Goal: Task Accomplishment & Management: Use online tool/utility

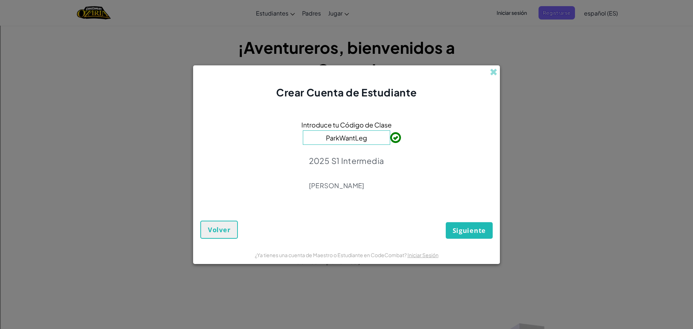
click at [376, 211] on div "Siguiente Volver" at bounding box center [346, 222] width 292 height 31
click at [480, 232] on span "Siguiente" at bounding box center [468, 230] width 33 height 9
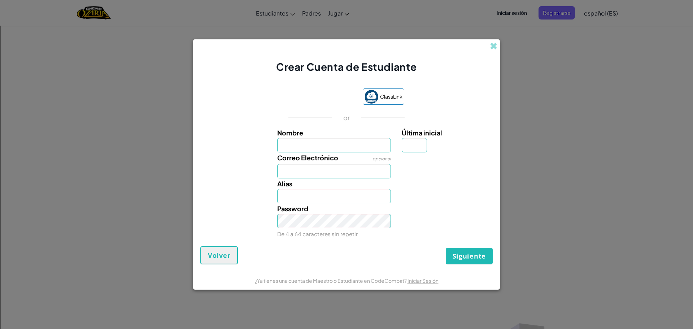
click at [603, 15] on div "Crear Cuenta de Estudiante ClassLink or Nombre Última inicial Correo Electrónic…" at bounding box center [346, 164] width 693 height 329
click at [300, 143] on input "Nombre" at bounding box center [334, 145] width 114 height 14
drag, startPoint x: 307, startPoint y: 138, endPoint x: 296, endPoint y: 143, distance: 12.3
click at [296, 143] on input "Jocelu" at bounding box center [334, 145] width 114 height 14
type input "[PERSON_NAME]"
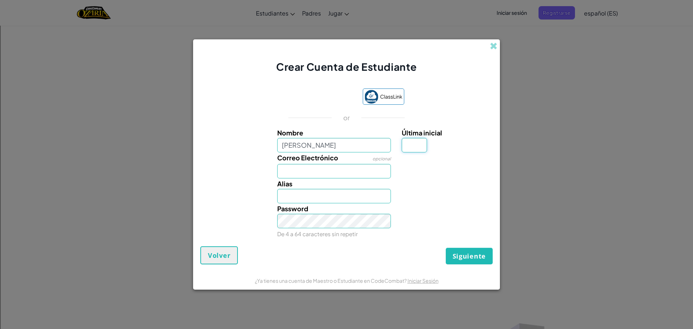
type input "[PERSON_NAME]"
click at [418, 145] on input "Última inicial" at bounding box center [414, 145] width 25 height 14
type input "J"
drag, startPoint x: 413, startPoint y: 148, endPoint x: 400, endPoint y: 140, distance: 15.4
click at [400, 140] on div "Última inicial J" at bounding box center [446, 139] width 100 height 25
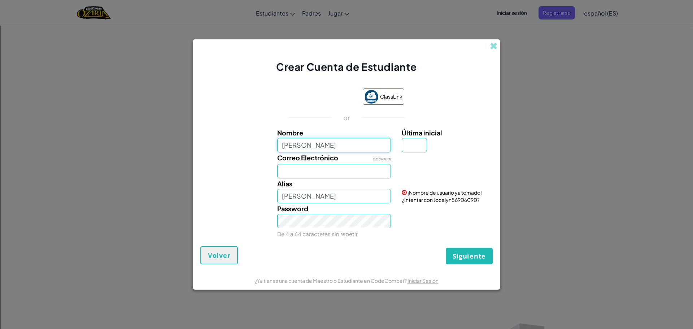
drag, startPoint x: 352, startPoint y: 144, endPoint x: 282, endPoint y: 141, distance: 70.1
click at [282, 141] on input "[PERSON_NAME]" at bounding box center [334, 145] width 114 height 14
click at [317, 146] on input "Nombre" at bounding box center [334, 145] width 114 height 14
type input "Jocelyn vega"
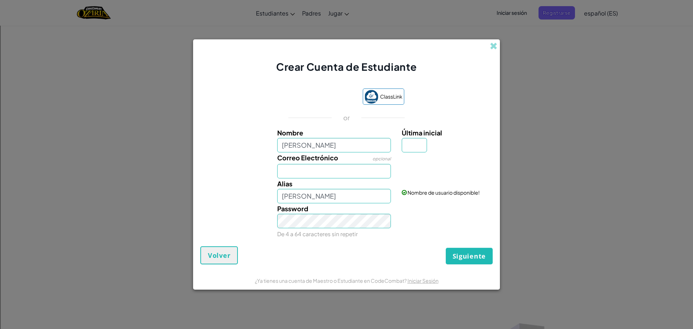
click at [468, 167] on div "Correo Electrónico opcional" at bounding box center [346, 165] width 299 height 26
drag, startPoint x: 319, startPoint y: 138, endPoint x: 320, endPoint y: 144, distance: 5.6
click at [320, 143] on div "Nombre Jocelyn vega" at bounding box center [334, 139] width 114 height 25
drag, startPoint x: 322, startPoint y: 147, endPoint x: 260, endPoint y: 152, distance: 61.5
click at [260, 152] on div "Nombre Jocelyn vega Última inicial Correo Electrónico opcional Alias Jocelyn ve…" at bounding box center [346, 182] width 289 height 111
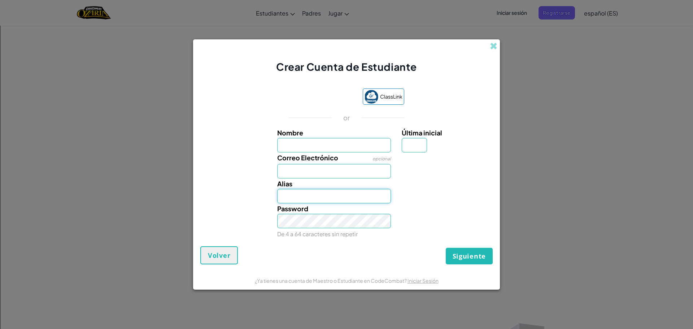
drag, startPoint x: 334, startPoint y: 196, endPoint x: 271, endPoint y: 196, distance: 63.1
click at [271, 196] on div "Alias" at bounding box center [346, 190] width 299 height 25
click at [451, 174] on div "Correo Electrónico opcional" at bounding box center [346, 165] width 299 height 26
click at [476, 79] on form "ClassLink or Nombre Última inicial Correo Electrónico opcional Alias Password D…" at bounding box center [346, 172] width 307 height 197
click at [318, 145] on input "Nombre" at bounding box center [334, 145] width 114 height 14
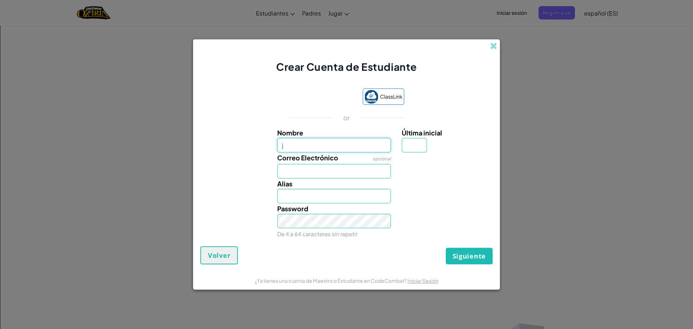
type input "jo"
drag, startPoint x: 288, startPoint y: 140, endPoint x: 281, endPoint y: 148, distance: 10.0
click at [281, 148] on input "jo" at bounding box center [334, 145] width 114 height 14
type input "Jocelyn"
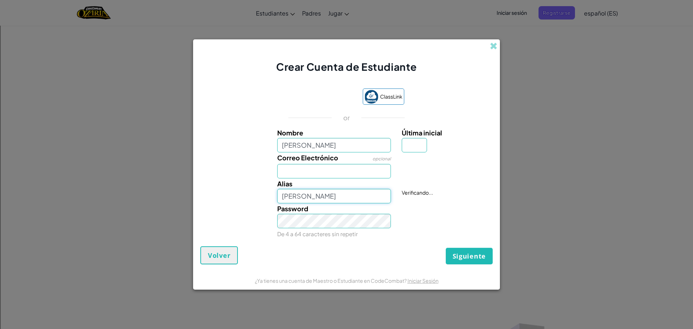
click at [283, 198] on input "Jocelyn" at bounding box center [334, 196] width 114 height 14
click at [314, 145] on input "Jocelyn" at bounding box center [334, 145] width 114 height 14
type input "Jocelyn v"
click at [350, 195] on input "Jocelyn v" at bounding box center [334, 196] width 114 height 14
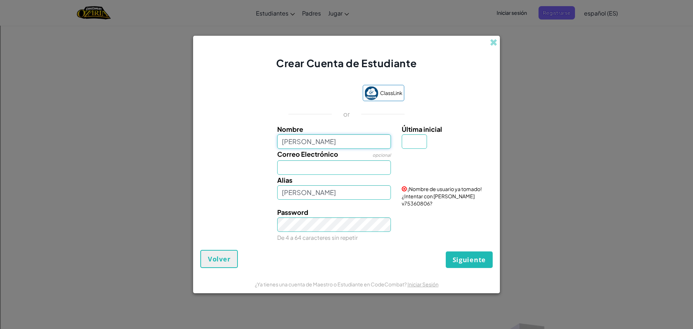
drag, startPoint x: 318, startPoint y: 140, endPoint x: 306, endPoint y: 141, distance: 11.9
click at [306, 141] on input "Jocelyn v" at bounding box center [334, 141] width 114 height 14
click at [305, 145] on input "Jocelyn" at bounding box center [334, 141] width 114 height 14
type input "JocelynV"
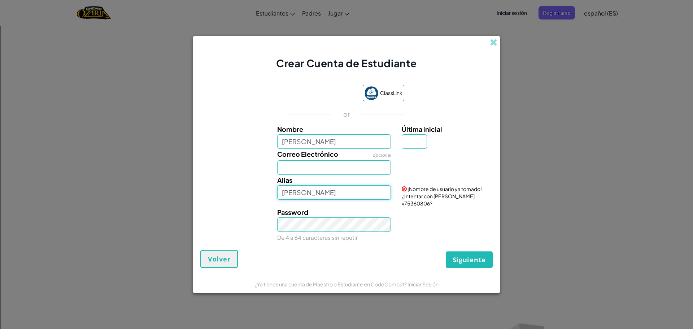
click at [339, 200] on input "JocelynV" at bounding box center [334, 192] width 114 height 14
drag, startPoint x: 311, startPoint y: 144, endPoint x: 303, endPoint y: 144, distance: 8.3
click at [303, 144] on input "JocelynV" at bounding box center [334, 141] width 114 height 14
type input "Jocelyn Vega"
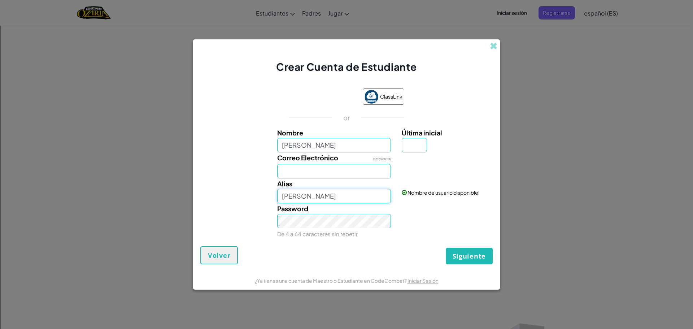
click at [359, 201] on input "Jocelyn Vega" at bounding box center [334, 196] width 114 height 14
drag, startPoint x: 326, startPoint y: 192, endPoint x: 321, endPoint y: 197, distance: 6.4
click at [321, 197] on input "Jocelyn Vega" at bounding box center [334, 196] width 114 height 14
click at [478, 249] on button "Siguiente" at bounding box center [469, 256] width 47 height 17
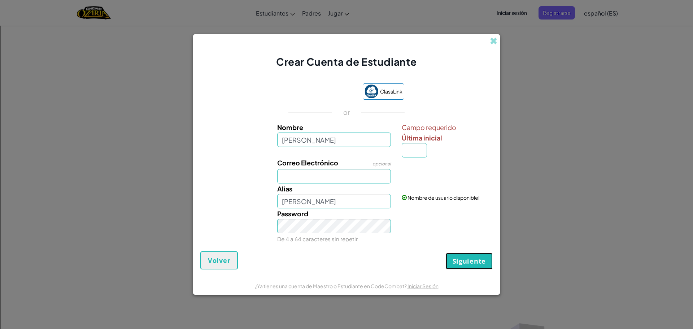
click at [469, 256] on button "Siguiente" at bounding box center [469, 261] width 47 height 17
click at [407, 152] on input "Última inicial" at bounding box center [414, 150] width 25 height 14
type input "N"
type input "Jocelyn VegaN"
click at [478, 267] on button "Siguiente" at bounding box center [469, 261] width 47 height 17
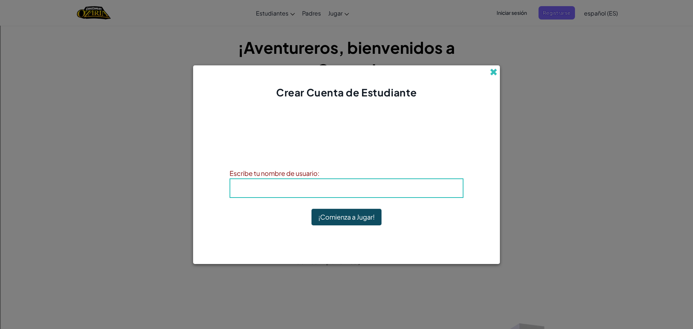
click at [491, 70] on span at bounding box center [494, 72] width 8 height 8
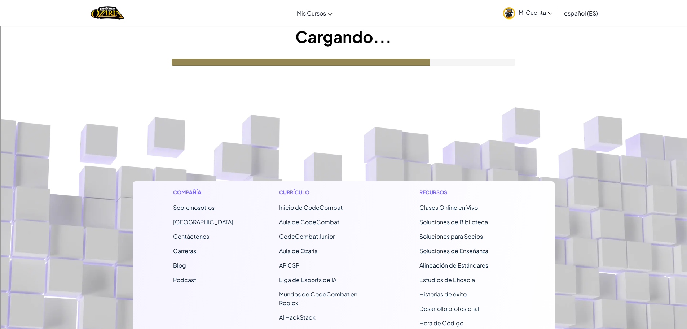
click at [536, 13] on span "Mi Cuenta" at bounding box center [536, 13] width 34 height 8
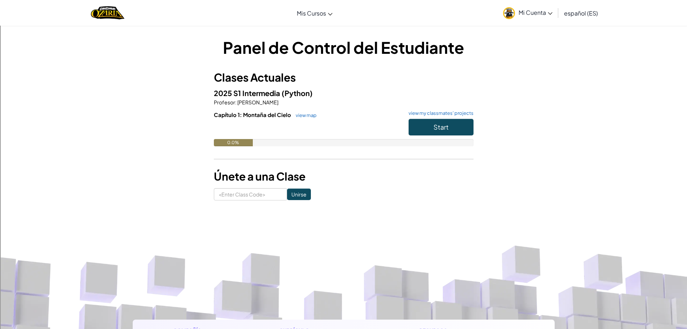
click at [550, 8] on link "Mi Cuenta" at bounding box center [528, 12] width 57 height 23
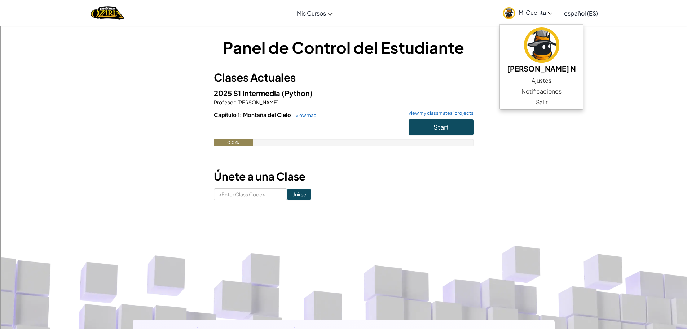
click at [591, 16] on span "español (ES)" at bounding box center [581, 13] width 34 height 8
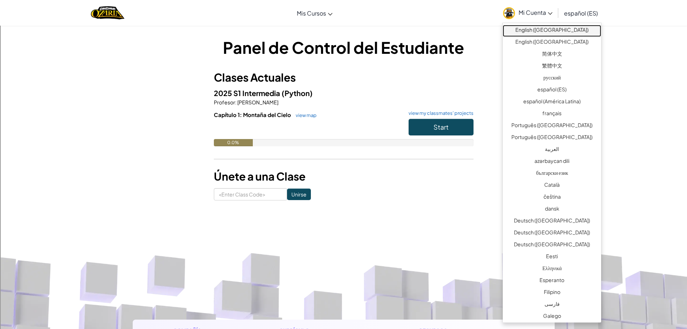
click at [556, 29] on link "English ([GEOGRAPHIC_DATA])" at bounding box center [552, 31] width 99 height 12
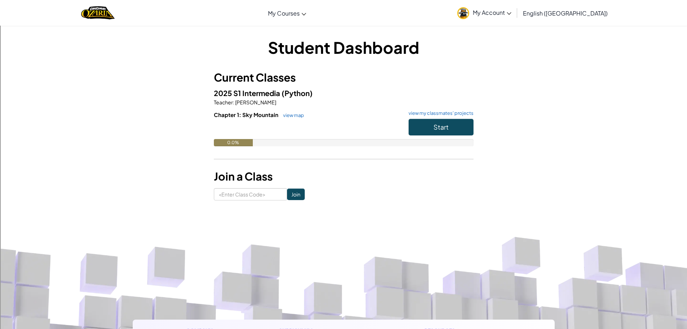
click at [469, 16] on img at bounding box center [464, 13] width 12 height 12
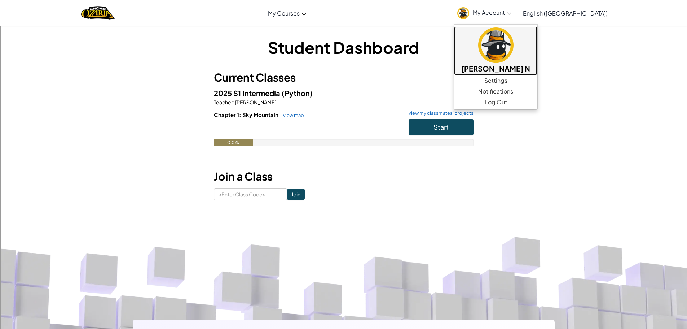
click at [516, 55] on link "[PERSON_NAME] N" at bounding box center [495, 50] width 83 height 49
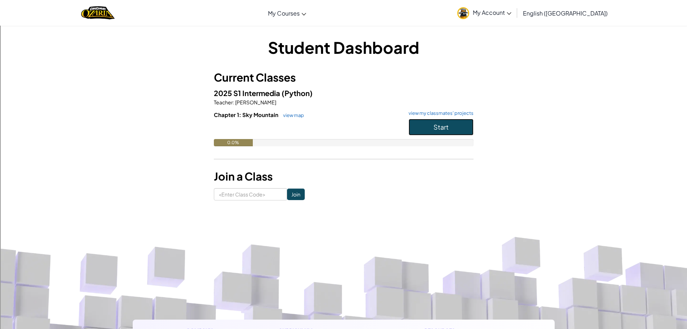
click at [428, 133] on button "Start" at bounding box center [441, 127] width 65 height 17
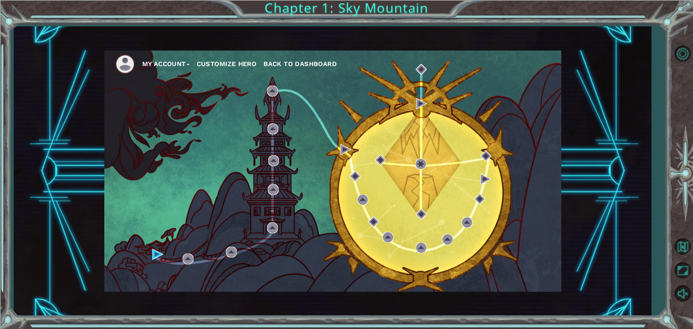
click at [237, 64] on button "Customize Hero" at bounding box center [227, 63] width 60 height 11
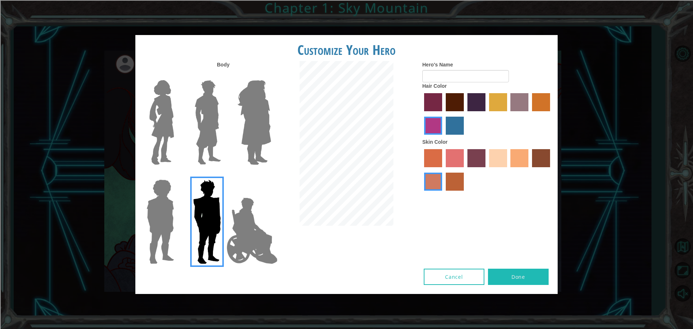
click at [260, 130] on img at bounding box center [254, 122] width 39 height 90
click at [271, 75] on input "Hero Amethyst" at bounding box center [271, 75] width 0 height 0
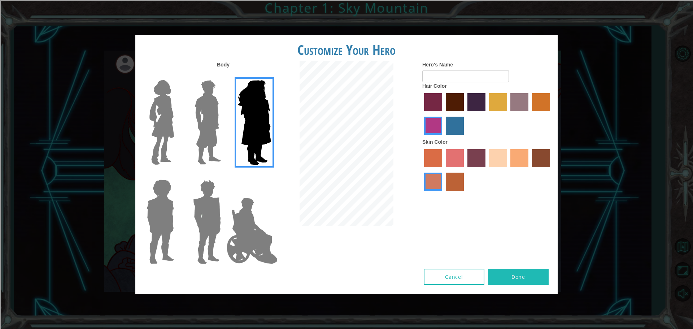
click at [218, 135] on img at bounding box center [208, 122] width 32 height 90
click at [224, 75] on input "Hero Lars" at bounding box center [224, 75] width 0 height 0
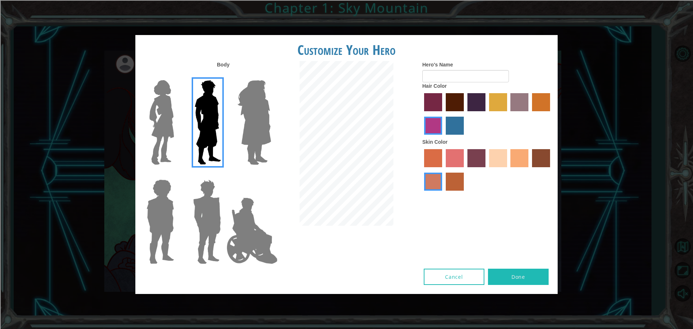
click at [172, 119] on img at bounding box center [161, 122] width 30 height 90
click at [177, 75] on input "Hero Connie" at bounding box center [177, 75] width 0 height 0
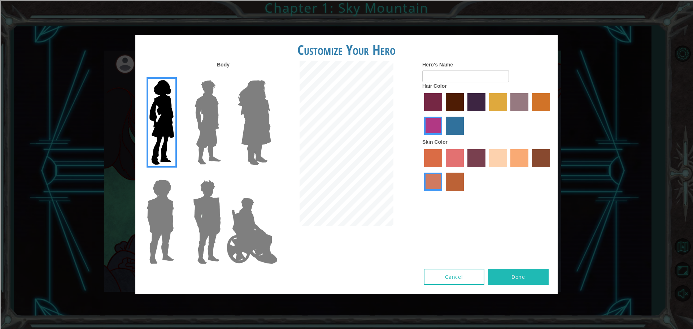
click at [449, 100] on label "maroon hair color" at bounding box center [455, 102] width 18 height 18
click at [443, 114] on input "maroon hair color" at bounding box center [443, 114] width 0 height 0
click at [438, 101] on label "paprika hair color" at bounding box center [433, 102] width 18 height 18
click at [421, 114] on input "paprika hair color" at bounding box center [421, 114] width 0 height 0
click at [449, 131] on label "lachmara hair color" at bounding box center [455, 126] width 18 height 18
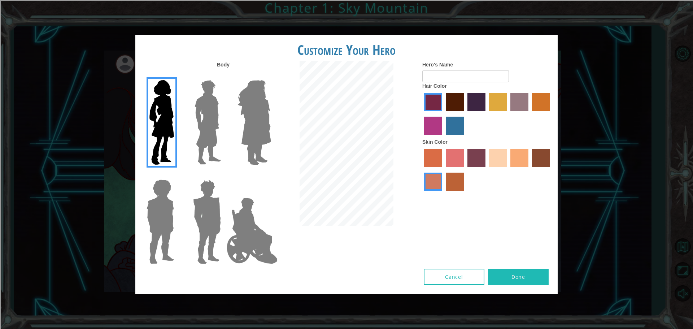
click at [443, 137] on input "lachmara hair color" at bounding box center [443, 137] width 0 height 0
click at [450, 124] on label "lachmara hair color" at bounding box center [455, 126] width 18 height 18
click at [443, 137] on input "lachmara hair color" at bounding box center [443, 137] width 0 height 0
click at [441, 124] on label "medium red violet hair color" at bounding box center [433, 126] width 18 height 18
click at [551, 114] on input "medium red violet hair color" at bounding box center [551, 114] width 0 height 0
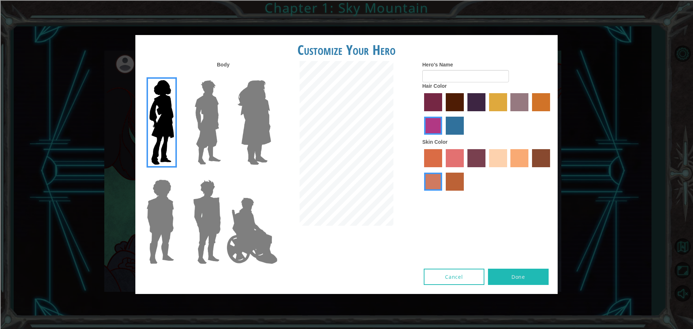
click at [486, 102] on div at bounding box center [487, 114] width 130 height 47
click at [480, 104] on label "hot purple hair color" at bounding box center [476, 102] width 18 height 18
click at [465, 114] on input "hot purple hair color" at bounding box center [465, 114] width 0 height 0
click at [490, 104] on label "tulip tree hair color" at bounding box center [498, 102] width 18 height 18
click at [486, 114] on input "tulip tree hair color" at bounding box center [486, 114] width 0 height 0
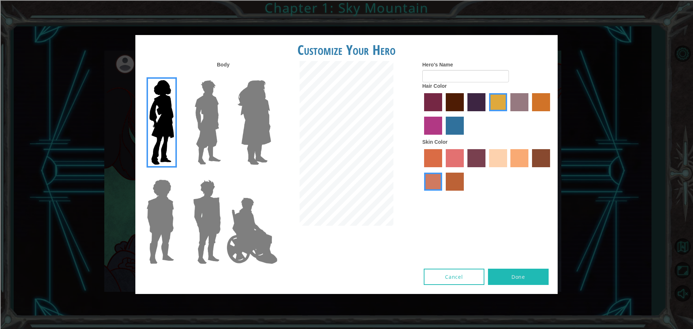
click at [512, 108] on label "bazaar hair color" at bounding box center [519, 102] width 18 height 18
click at [508, 114] on input "bazaar hair color" at bounding box center [508, 114] width 0 height 0
click at [525, 110] on label "bazaar hair color" at bounding box center [519, 102] width 18 height 18
click at [508, 114] on input "bazaar hair color" at bounding box center [508, 114] width 0 height 0
click at [525, 110] on label "bazaar hair color" at bounding box center [519, 102] width 18 height 18
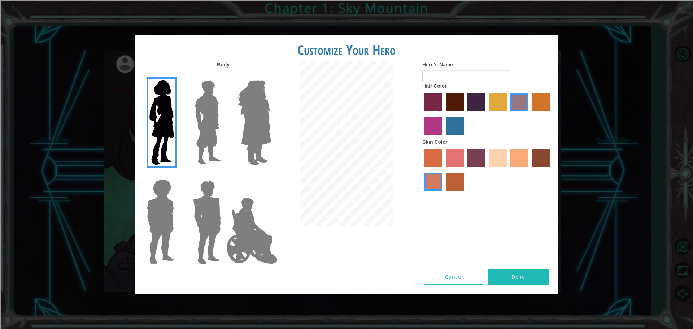
click at [508, 114] on input "bazaar hair color" at bounding box center [508, 114] width 0 height 0
click at [537, 105] on label "gold drop hair color" at bounding box center [541, 102] width 18 height 18
click at [529, 114] on input "gold drop hair color" at bounding box center [529, 114] width 0 height 0
click at [428, 100] on div at bounding box center [487, 114] width 130 height 47
click at [428, 100] on label "paprika hair color" at bounding box center [433, 102] width 18 height 18
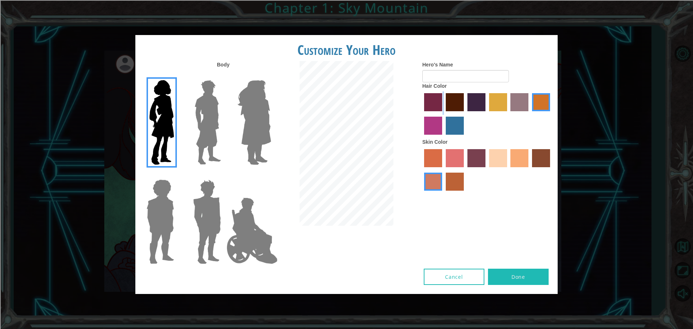
click at [421, 114] on input "paprika hair color" at bounding box center [421, 114] width 0 height 0
click at [428, 100] on label "paprika hair color" at bounding box center [433, 102] width 18 height 18
click at [421, 114] on input "paprika hair color" at bounding box center [421, 114] width 0 height 0
click at [428, 100] on label "paprika hair color" at bounding box center [433, 102] width 18 height 18
click at [421, 114] on input "paprika hair color" at bounding box center [421, 114] width 0 height 0
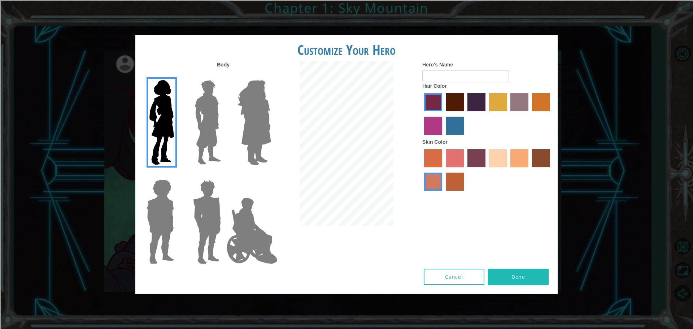
click at [446, 96] on label "maroon hair color" at bounding box center [455, 102] width 18 height 18
click at [443, 114] on input "maroon hair color" at bounding box center [443, 114] width 0 height 0
click at [437, 105] on label "paprika hair color" at bounding box center [433, 102] width 18 height 18
click at [421, 114] on input "paprika hair color" at bounding box center [421, 114] width 0 height 0
click at [459, 157] on label "froly skin color" at bounding box center [455, 158] width 18 height 18
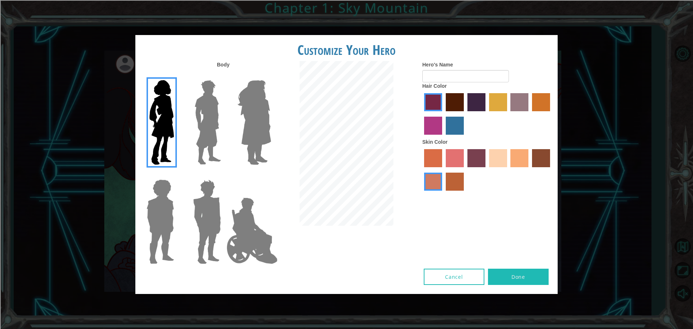
click at [443, 170] on input "froly skin color" at bounding box center [443, 170] width 0 height 0
click at [473, 159] on label "tosca skin color" at bounding box center [476, 158] width 18 height 18
click at [465, 170] on input "tosca skin color" at bounding box center [465, 170] width 0 height 0
click at [497, 163] on label "sandy beach skin color" at bounding box center [498, 158] width 18 height 18
click at [486, 170] on input "sandy beach skin color" at bounding box center [486, 170] width 0 height 0
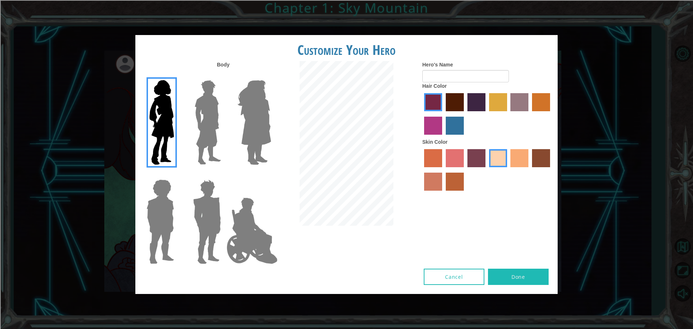
click at [526, 166] on label "tacao skin color" at bounding box center [519, 158] width 18 height 18
click at [508, 170] on input "tacao skin color" at bounding box center [508, 170] width 0 height 0
click at [490, 161] on label "sandy beach skin color" at bounding box center [498, 158] width 18 height 18
click at [486, 170] on input "sandy beach skin color" at bounding box center [486, 170] width 0 height 0
click at [481, 105] on label "hot purple hair color" at bounding box center [476, 102] width 18 height 18
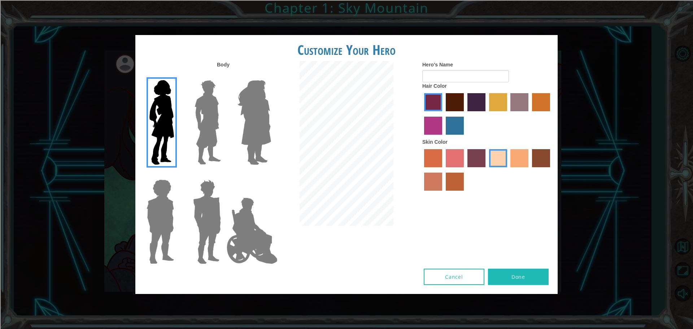
click at [465, 114] on input "hot purple hair color" at bounding box center [465, 114] width 0 height 0
click at [441, 100] on label "paprika hair color" at bounding box center [433, 102] width 18 height 18
click at [421, 114] on input "paprika hair color" at bounding box center [421, 114] width 0 height 0
drag, startPoint x: 517, startPoint y: 281, endPoint x: 503, endPoint y: 281, distance: 14.1
click at [509, 281] on button "Done" at bounding box center [518, 276] width 61 height 16
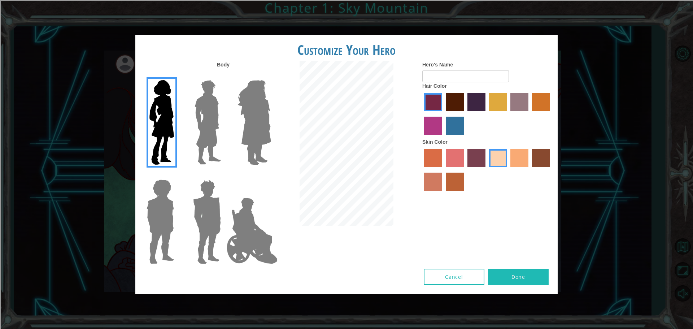
click at [501, 237] on div "Body Hero's Name Hair Color Skin Color" at bounding box center [346, 164] width 422 height 207
click at [446, 279] on button "Cancel" at bounding box center [454, 276] width 61 height 16
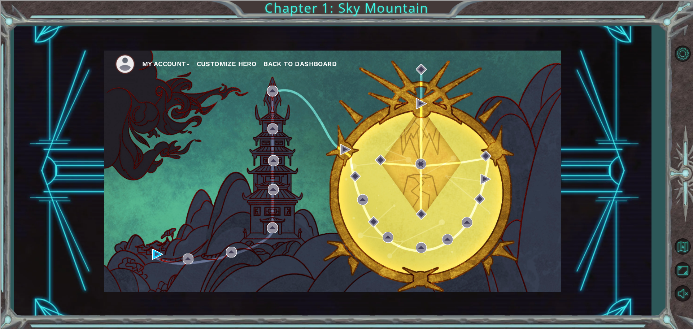
click at [236, 62] on button "Customize Hero" at bounding box center [227, 63] width 60 height 11
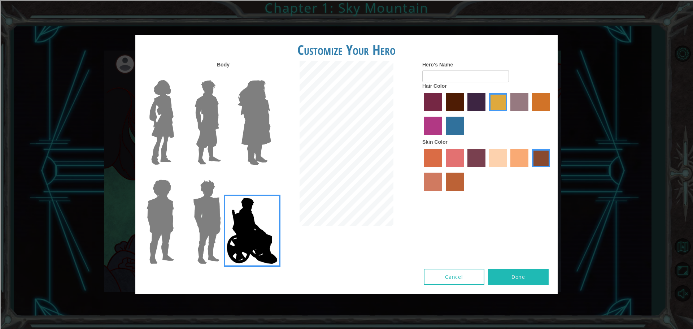
click at [441, 280] on button "Cancel" at bounding box center [454, 276] width 61 height 16
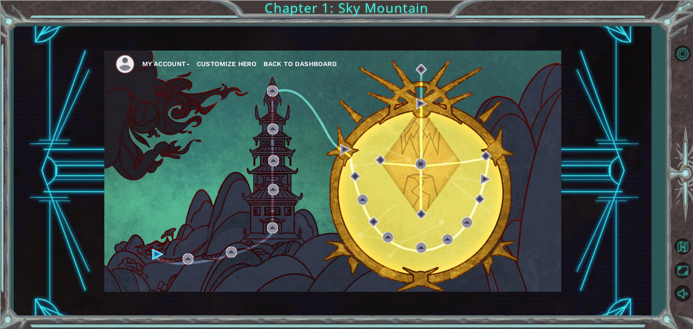
click at [220, 59] on button "Customize Hero" at bounding box center [227, 63] width 60 height 11
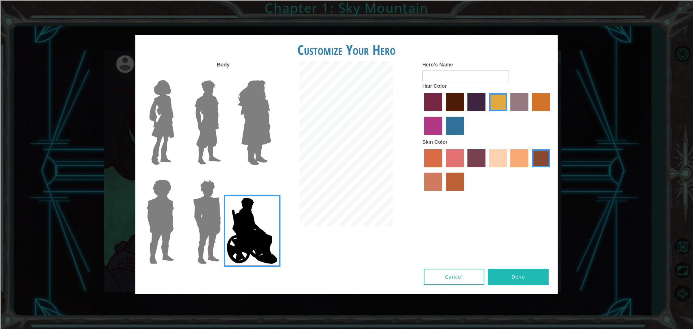
click at [159, 111] on img at bounding box center [161, 122] width 30 height 90
click at [177, 75] on input "Hero Connie" at bounding box center [177, 75] width 0 height 0
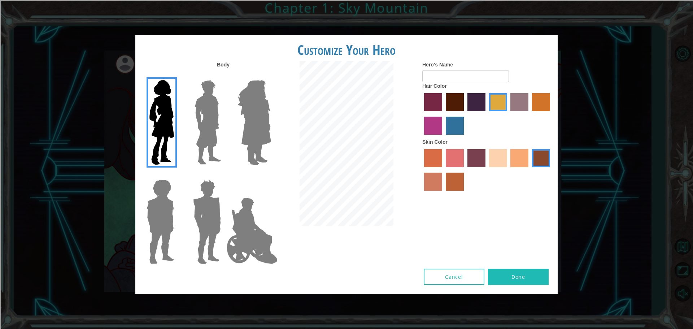
click at [432, 159] on label "sorbus skin color" at bounding box center [433, 158] width 18 height 18
click at [421, 170] on input "sorbus skin color" at bounding box center [421, 170] width 0 height 0
click at [458, 160] on label "froly skin color" at bounding box center [455, 158] width 18 height 18
click at [443, 170] on input "froly skin color" at bounding box center [443, 170] width 0 height 0
click at [482, 161] on label "tosca skin color" at bounding box center [476, 158] width 18 height 18
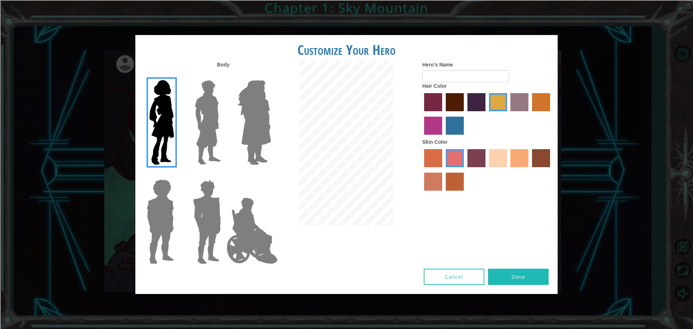
click at [465, 170] on input "tosca skin color" at bounding box center [465, 170] width 0 height 0
click at [502, 166] on label "sandy beach skin color" at bounding box center [498, 158] width 18 height 18
click at [486, 170] on input "sandy beach skin color" at bounding box center [486, 170] width 0 height 0
click at [516, 163] on label "tacao skin color" at bounding box center [519, 158] width 18 height 18
click at [508, 170] on input "tacao skin color" at bounding box center [508, 170] width 0 height 0
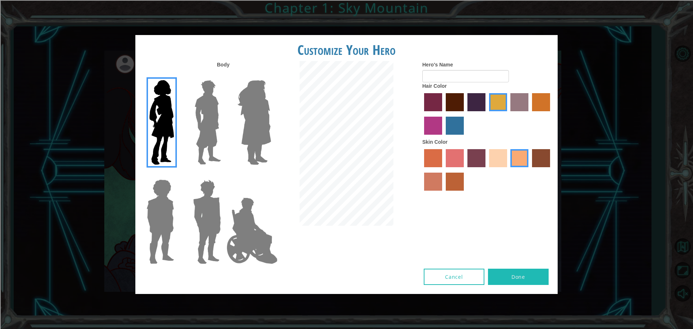
click at [529, 163] on div at bounding box center [487, 170] width 130 height 47
drag, startPoint x: 547, startPoint y: 159, endPoint x: 522, endPoint y: 167, distance: 26.6
click at [547, 159] on label "karma skin color" at bounding box center [541, 158] width 18 height 18
click at [529, 170] on input "karma skin color" at bounding box center [529, 170] width 0 height 0
click at [435, 185] on label "burning sand skin color" at bounding box center [433, 181] width 18 height 18
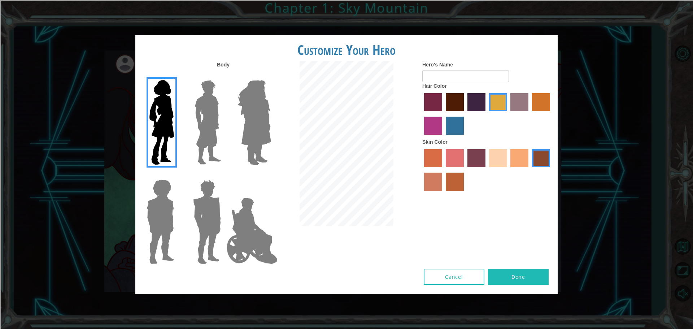
click at [551, 170] on input "burning sand skin color" at bounding box center [551, 170] width 0 height 0
click at [441, 185] on label "burning sand skin color" at bounding box center [433, 181] width 18 height 18
click at [551, 170] on input "burning sand skin color" at bounding box center [551, 170] width 0 height 0
drag, startPoint x: 445, startPoint y: 176, endPoint x: 449, endPoint y: 176, distance: 4.0
click at [448, 176] on label "smoke tree skin color" at bounding box center [455, 181] width 18 height 18
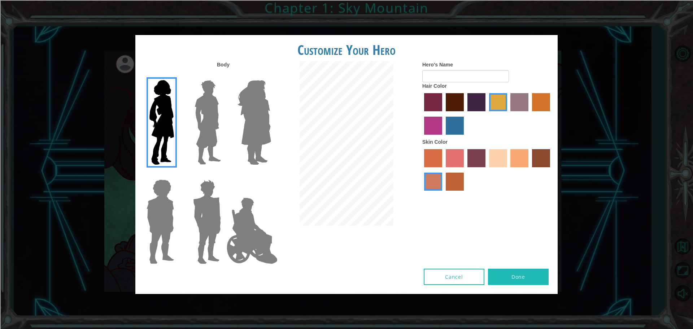
click at [443, 193] on input "smoke tree skin color" at bounding box center [443, 193] width 0 height 0
click at [495, 161] on label "sandy beach skin color" at bounding box center [498, 158] width 18 height 18
click at [486, 170] on input "sandy beach skin color" at bounding box center [486, 170] width 0 height 0
click at [519, 161] on label "tacao skin color" at bounding box center [519, 158] width 18 height 18
click at [508, 170] on input "tacao skin color" at bounding box center [508, 170] width 0 height 0
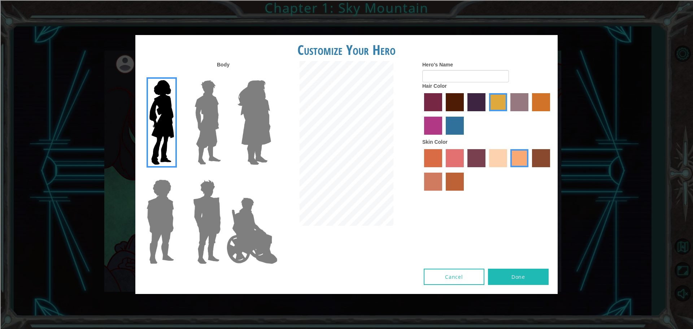
click at [506, 159] on label "sandy beach skin color" at bounding box center [498, 158] width 18 height 18
click at [486, 170] on input "sandy beach skin color" at bounding box center [486, 170] width 0 height 0
click at [526, 154] on label "tacao skin color" at bounding box center [519, 158] width 18 height 18
click at [508, 170] on input "tacao skin color" at bounding box center [508, 170] width 0 height 0
click at [432, 108] on label "paprika hair color" at bounding box center [433, 102] width 18 height 18
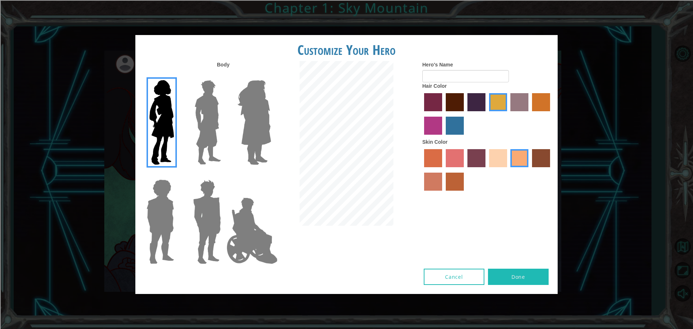
click at [421, 114] on input "paprika hair color" at bounding box center [421, 114] width 0 height 0
click at [452, 97] on label "maroon hair color" at bounding box center [455, 102] width 18 height 18
click at [443, 114] on input "maroon hair color" at bounding box center [443, 114] width 0 height 0
click at [473, 101] on label "hot purple hair color" at bounding box center [476, 102] width 18 height 18
click at [465, 114] on input "hot purple hair color" at bounding box center [465, 114] width 0 height 0
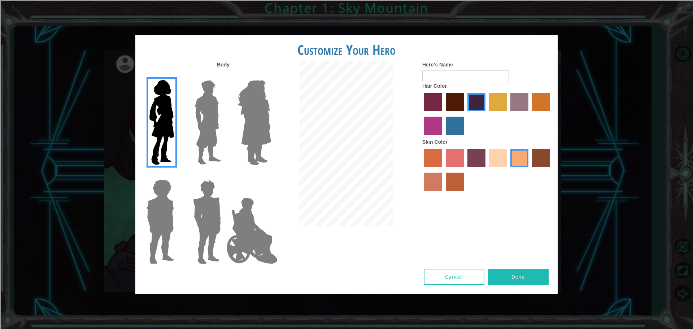
click at [454, 101] on label "maroon hair color" at bounding box center [455, 102] width 18 height 18
click at [443, 114] on input "maroon hair color" at bounding box center [443, 114] width 0 height 0
click at [438, 105] on label "paprika hair color" at bounding box center [433, 102] width 18 height 18
click at [421, 114] on input "paprika hair color" at bounding box center [421, 114] width 0 height 0
click at [471, 108] on label "hot purple hair color" at bounding box center [476, 102] width 18 height 18
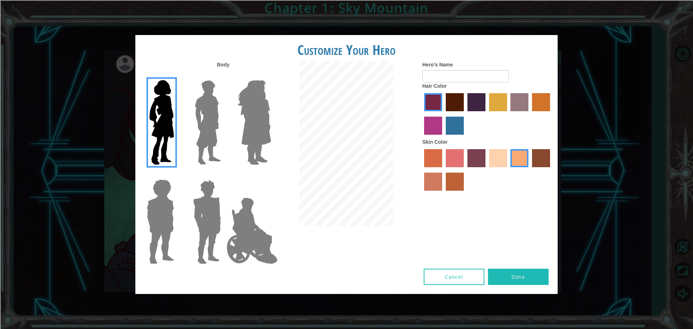
click at [465, 114] on input "hot purple hair color" at bounding box center [465, 114] width 0 height 0
click at [505, 153] on label "sandy beach skin color" at bounding box center [498, 158] width 18 height 18
click at [486, 170] on input "sandy beach skin color" at bounding box center [486, 170] width 0 height 0
click at [512, 154] on label "tacao skin color" at bounding box center [519, 158] width 18 height 18
click at [508, 170] on input "tacao skin color" at bounding box center [508, 170] width 0 height 0
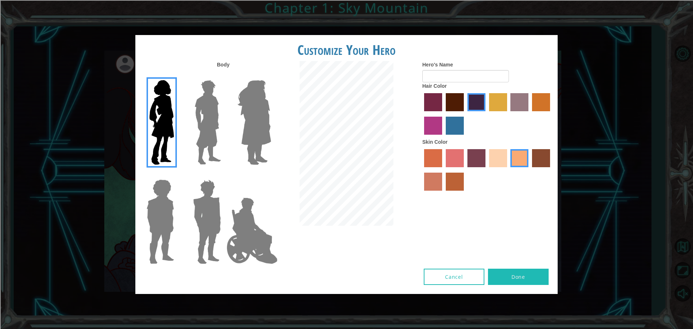
click at [449, 96] on label "maroon hair color" at bounding box center [455, 102] width 18 height 18
click at [443, 114] on input "maroon hair color" at bounding box center [443, 114] width 0 height 0
click at [429, 100] on label "paprika hair color" at bounding box center [433, 102] width 18 height 18
click at [421, 114] on input "paprika hair color" at bounding box center [421, 114] width 0 height 0
click at [450, 128] on label "lachmara hair color" at bounding box center [455, 126] width 18 height 18
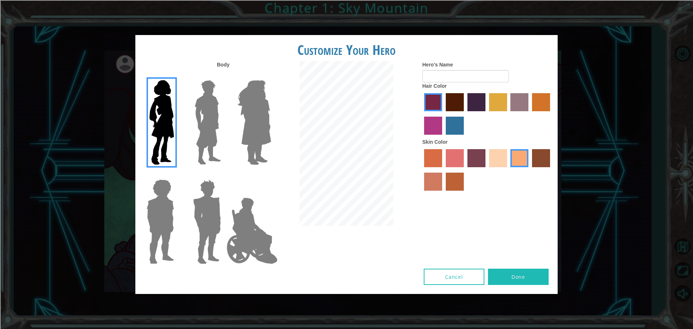
click at [443, 137] on input "lachmara hair color" at bounding box center [443, 137] width 0 height 0
click at [446, 123] on label "lachmara hair color" at bounding box center [455, 126] width 18 height 18
click at [443, 137] on input "lachmara hair color" at bounding box center [443, 137] width 0 height 0
click at [445, 128] on div at bounding box center [487, 114] width 130 height 47
click at [446, 120] on label "lachmara hair color" at bounding box center [455, 126] width 18 height 18
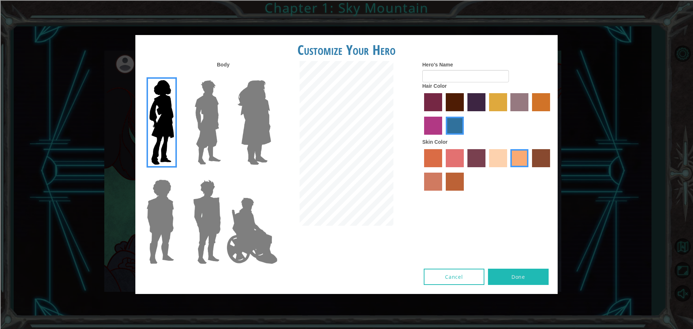
click at [443, 137] on input "lachmara hair color" at bounding box center [443, 137] width 0 height 0
click at [432, 121] on label "medium red violet hair color" at bounding box center [433, 126] width 18 height 18
click at [551, 114] on input "medium red violet hair color" at bounding box center [551, 114] width 0 height 0
click at [469, 106] on label "hot purple hair color" at bounding box center [476, 102] width 18 height 18
click at [465, 114] on input "hot purple hair color" at bounding box center [465, 114] width 0 height 0
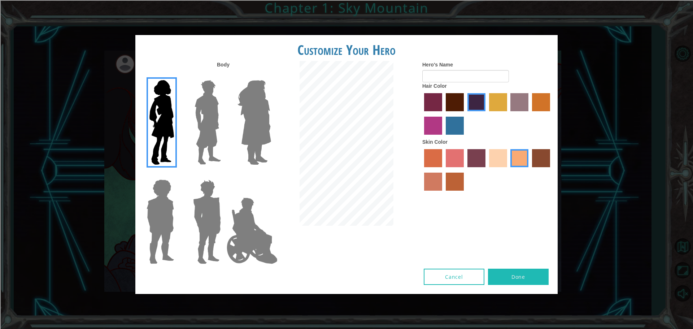
drag, startPoint x: 457, startPoint y: 108, endPoint x: 454, endPoint y: 102, distance: 6.1
drag, startPoint x: 454, startPoint y: 102, endPoint x: 397, endPoint y: 94, distance: 57.9
click at [397, 94] on div at bounding box center [346, 144] width 141 height 166
click at [450, 107] on label "maroon hair color" at bounding box center [455, 102] width 18 height 18
click at [443, 114] on input "maroon hair color" at bounding box center [443, 114] width 0 height 0
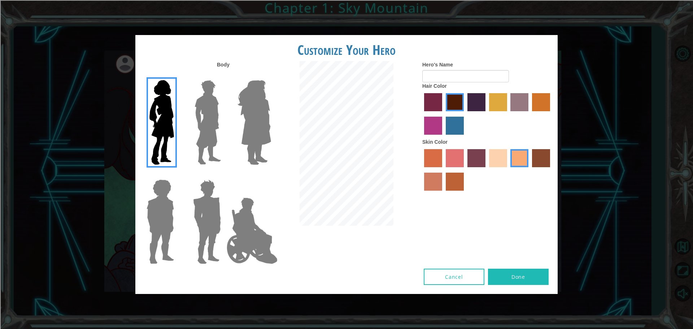
click at [452, 87] on div "Hair Color" at bounding box center [487, 110] width 130 height 56
drag, startPoint x: 438, startPoint y: 92, endPoint x: 437, endPoint y: 96, distance: 4.9
click at [437, 96] on div at bounding box center [487, 114] width 130 height 47
click at [437, 96] on label "paprika hair color" at bounding box center [433, 102] width 18 height 18
click at [421, 114] on input "paprika hair color" at bounding box center [421, 114] width 0 height 0
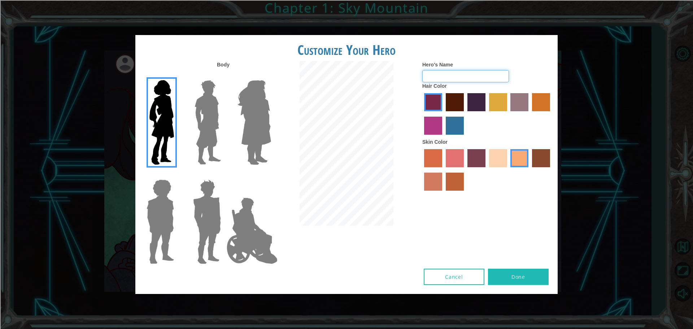
click at [433, 74] on input "Hero's Name" at bounding box center [465, 76] width 87 height 12
drag, startPoint x: 443, startPoint y: 70, endPoint x: 434, endPoint y: 73, distance: 8.9
click at [434, 73] on input "Jocw" at bounding box center [465, 76] width 87 height 12
type input "Jocelyn"
drag, startPoint x: 455, startPoint y: 101, endPoint x: 449, endPoint y: 94, distance: 8.9
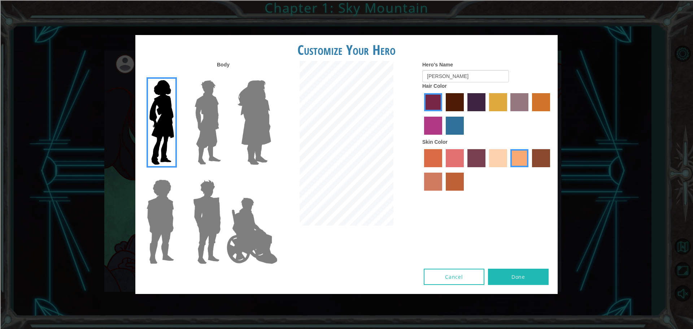
click at [449, 94] on label "maroon hair color" at bounding box center [455, 102] width 18 height 18
click at [443, 114] on input "maroon hair color" at bounding box center [443, 114] width 0 height 0
click at [434, 97] on label "paprika hair color" at bounding box center [433, 102] width 18 height 18
click at [421, 114] on input "paprika hair color" at bounding box center [421, 114] width 0 height 0
click at [446, 106] on label "maroon hair color" at bounding box center [455, 102] width 18 height 18
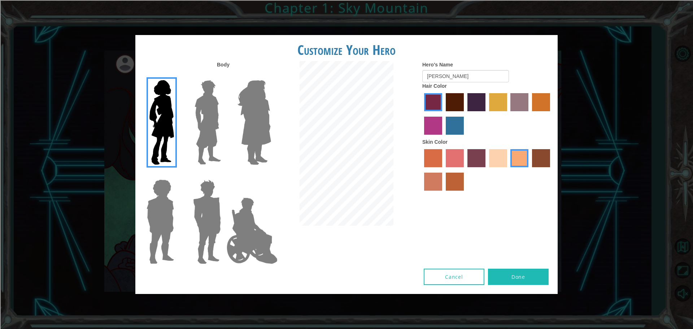
click at [443, 114] on input "maroon hair color" at bounding box center [443, 114] width 0 height 0
click at [543, 272] on button "Done" at bounding box center [518, 276] width 61 height 16
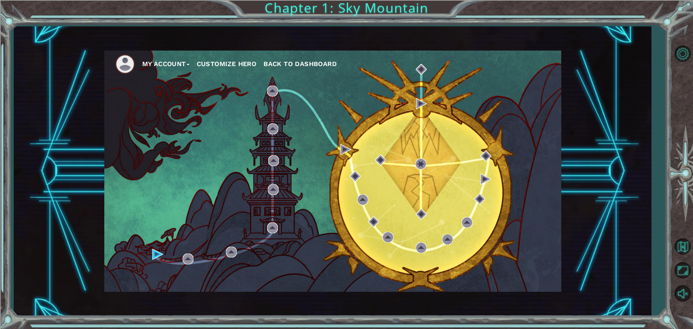
drag, startPoint x: 165, startPoint y: 266, endPoint x: 166, endPoint y: 255, distance: 10.5
click at [166, 262] on div "My Account Customize Hero Back to Dashboard" at bounding box center [332, 171] width 457 height 241
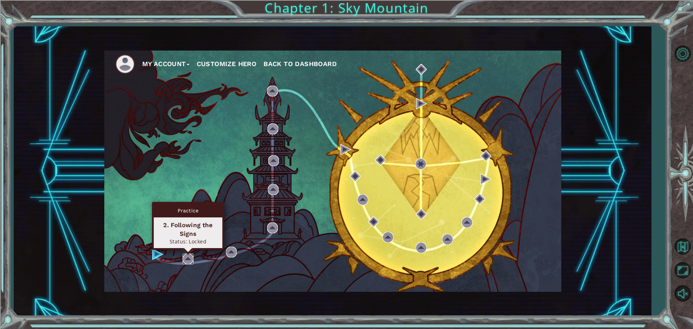
click at [183, 255] on img at bounding box center [188, 258] width 11 height 11
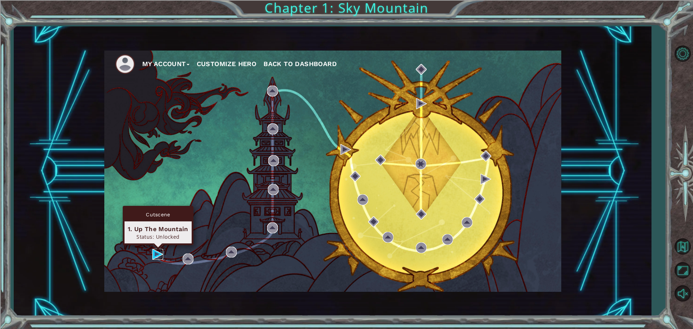
click at [159, 252] on img at bounding box center [157, 254] width 11 height 11
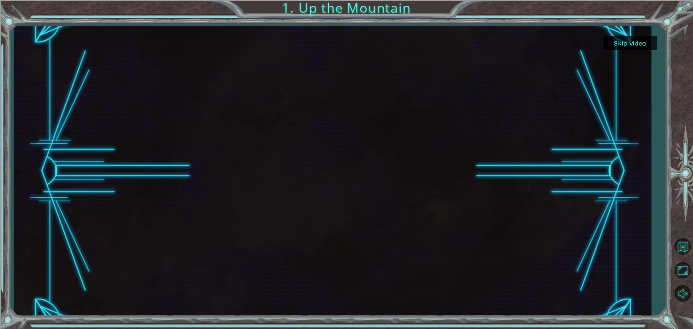
click at [647, 43] on button "Skip video" at bounding box center [630, 43] width 54 height 14
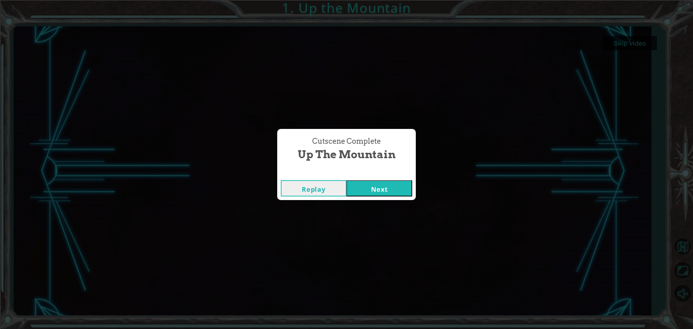
click at [393, 188] on button "Next" at bounding box center [379, 188] width 66 height 16
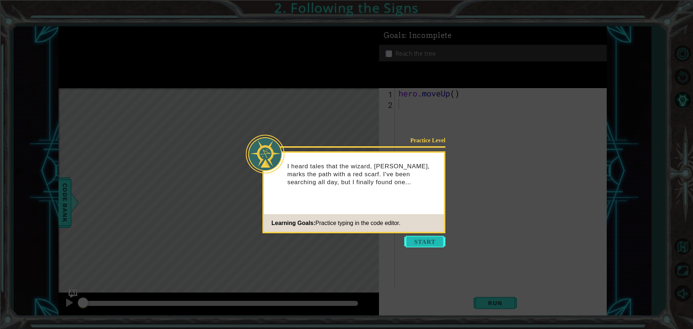
click at [432, 242] on button "Start" at bounding box center [424, 242] width 41 height 12
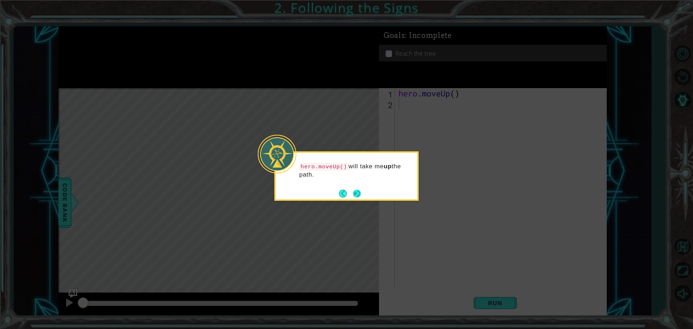
click at [358, 196] on button "Next" at bounding box center [357, 193] width 8 height 8
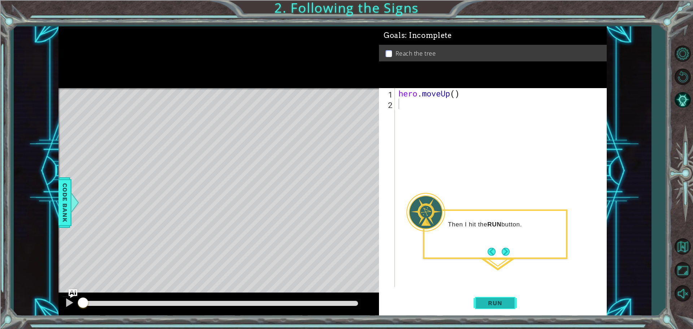
click at [485, 300] on span "Run" at bounding box center [495, 302] width 29 height 7
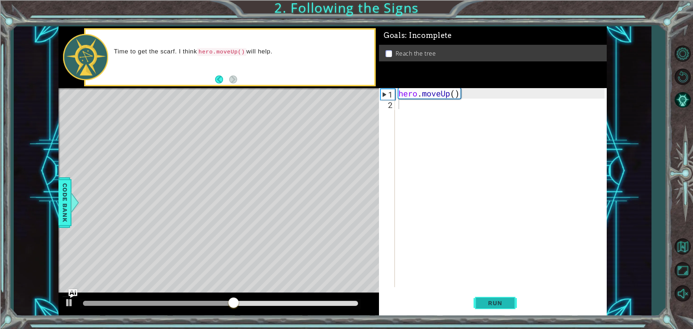
click at [485, 300] on span "Run" at bounding box center [495, 302] width 29 height 7
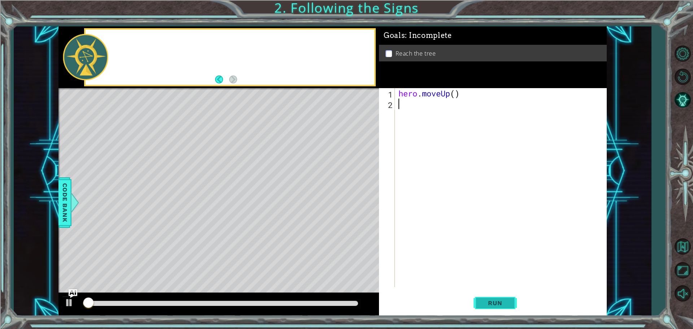
click at [485, 300] on span "Run" at bounding box center [495, 302] width 29 height 7
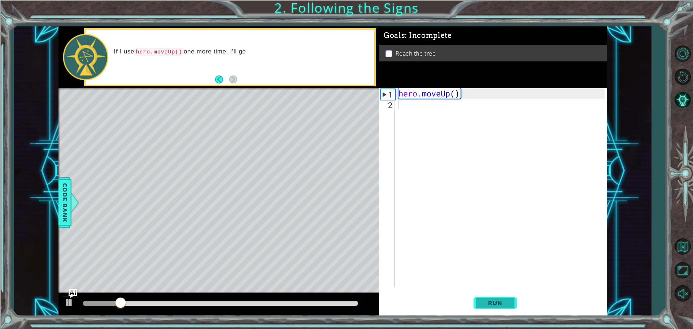
click at [485, 300] on span "Run" at bounding box center [495, 302] width 29 height 7
click at [220, 79] on button "Back" at bounding box center [222, 79] width 14 height 8
click at [229, 79] on button "Next" at bounding box center [233, 79] width 8 height 8
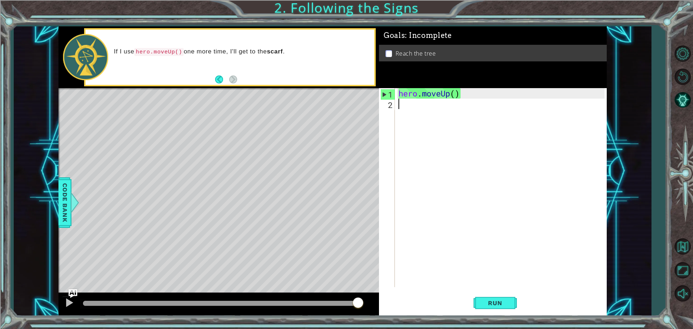
click at [390, 95] on div "1" at bounding box center [388, 94] width 14 height 10
click at [384, 93] on div "1" at bounding box center [388, 94] width 14 height 10
type textarea "hero.moveUp()"
click at [383, 93] on div "1" at bounding box center [388, 94] width 14 height 10
click at [381, 93] on div "1" at bounding box center [388, 94] width 14 height 10
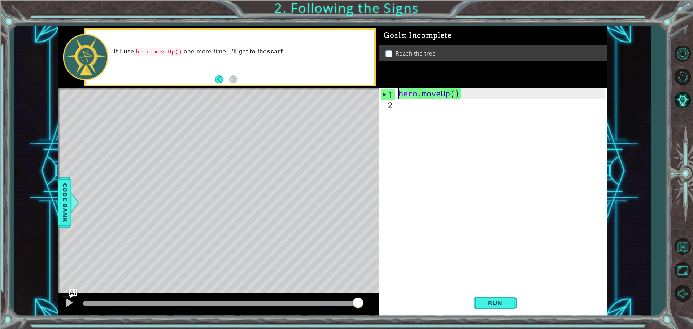
type textarea "hero.moveUp()"
click at [381, 93] on div "1" at bounding box center [388, 94] width 14 height 10
click at [427, 94] on div "hero . moveUp ( )" at bounding box center [502, 198] width 211 height 220
type textarea "hero.moveUp()"
click at [478, 99] on div "hero . moveUp ( )" at bounding box center [502, 198] width 211 height 220
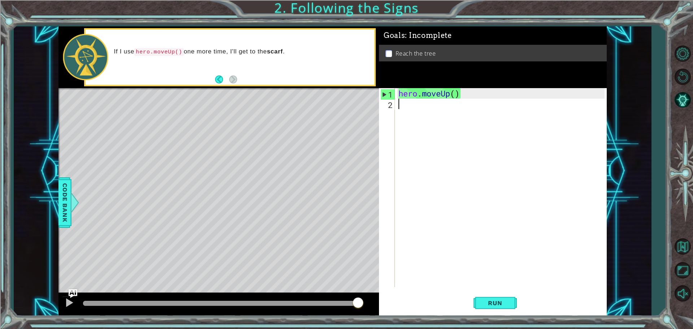
click at [479, 99] on div "hero . moveUp ( )" at bounding box center [502, 198] width 211 height 220
click at [481, 96] on div "hero . moveUp ( )" at bounding box center [502, 198] width 211 height 220
type textarea "hero.moveUp()"
drag, startPoint x: 233, startPoint y: 190, endPoint x: 241, endPoint y: 175, distance: 16.5
click at [241, 175] on div "Level Map" at bounding box center [224, 194] width 333 height 213
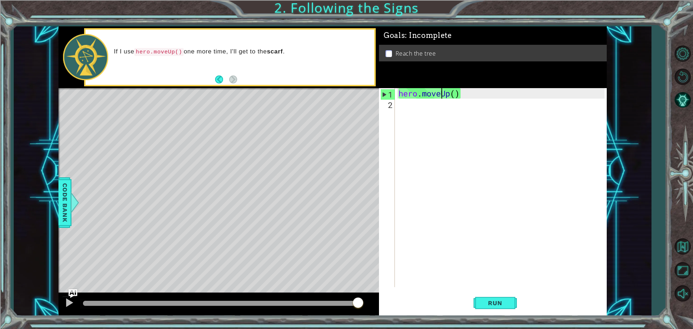
click at [441, 93] on div "hero . moveUp ( )" at bounding box center [502, 198] width 211 height 220
click at [476, 99] on div "hero . moveUp ( )" at bounding box center [502, 198] width 211 height 220
click at [465, 93] on div "hero . moveUp ( )" at bounding box center [502, 198] width 211 height 220
type textarea "hero.moveUp()"
click at [401, 104] on div "hero . moveUp ( )" at bounding box center [502, 198] width 211 height 220
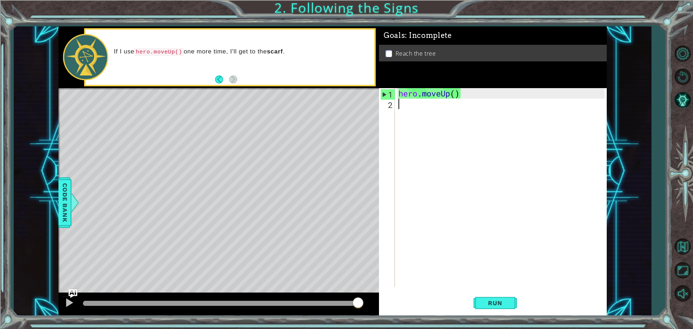
type textarea "h"
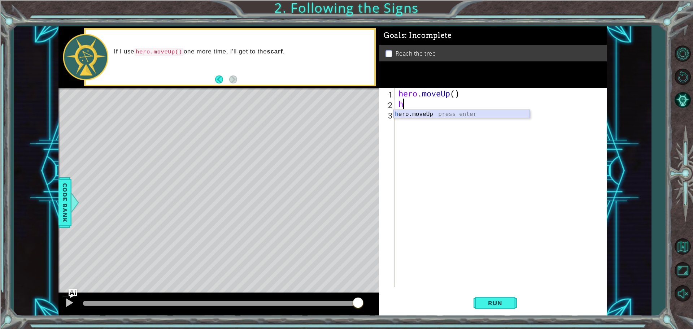
click at [443, 113] on div "h ero.moveUp press enter" at bounding box center [461, 123] width 136 height 26
click at [495, 305] on span "Run" at bounding box center [495, 302] width 29 height 7
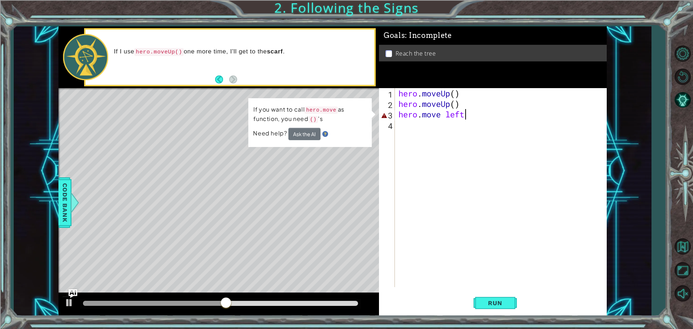
scroll to position [0, 3]
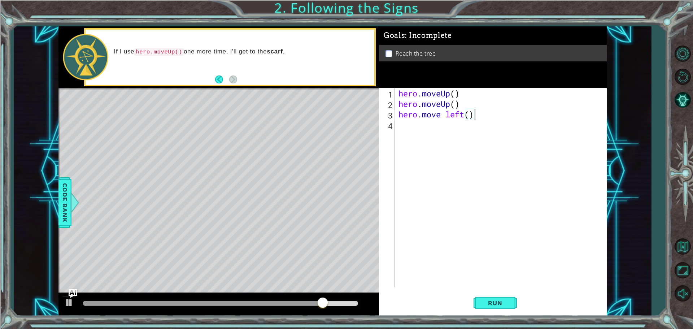
click at [502, 287] on div "hero.move left() 1 2 3 4 hero . moveUp ( ) hero . moveUp ( ) hero . move left (…" at bounding box center [493, 202] width 228 height 228
click at [504, 301] on span "Run" at bounding box center [495, 302] width 29 height 7
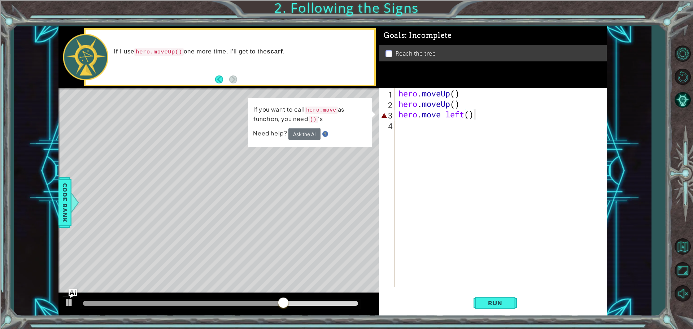
click at [476, 115] on div "hero . moveUp ( ) hero . moveUp ( ) hero . move left ( )" at bounding box center [502, 198] width 211 height 220
click at [305, 132] on button "Ask the AI" at bounding box center [304, 133] width 32 height 13
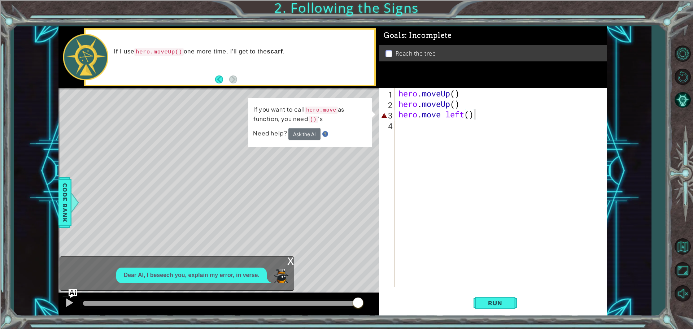
click at [248, 273] on p "Dear AI, I beseech you, explain my error, in verse." at bounding box center [191, 275] width 136 height 8
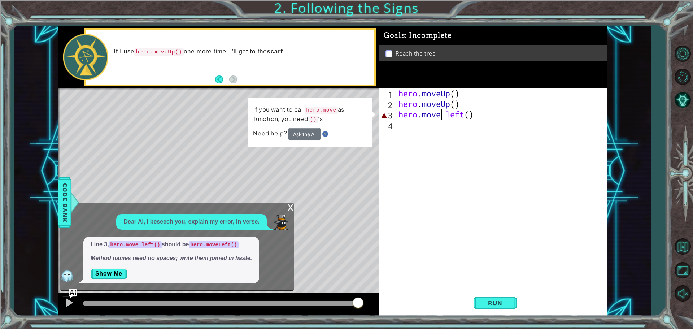
click at [443, 114] on div "hero . moveUp ( ) hero . moveUp ( ) hero . move left ( )" at bounding box center [502, 198] width 211 height 220
click at [446, 112] on div "hero . moveUp ( ) hero . moveUp ( ) hero . move left ( )" at bounding box center [502, 198] width 211 height 220
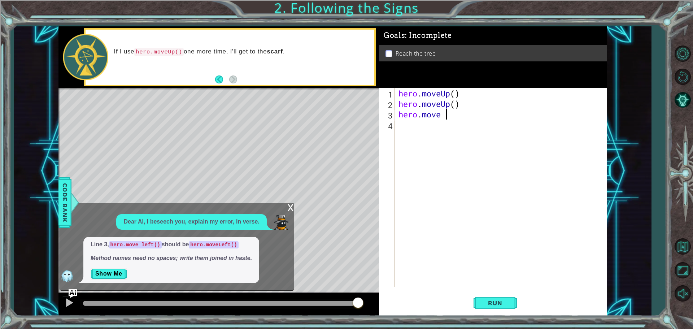
scroll to position [0, 2]
drag, startPoint x: 445, startPoint y: 114, endPoint x: 441, endPoint y: 114, distance: 4.3
click at [441, 114] on div "hero . moveUp ( ) hero . moveUp ( ) hero . move" at bounding box center [502, 198] width 211 height 220
type textarea "hero.moveLeft()"
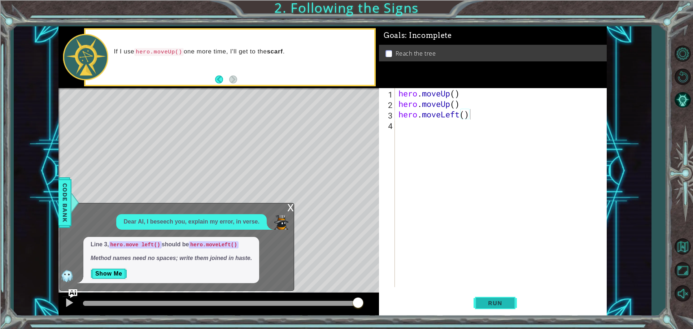
click at [482, 302] on span "Run" at bounding box center [495, 302] width 29 height 7
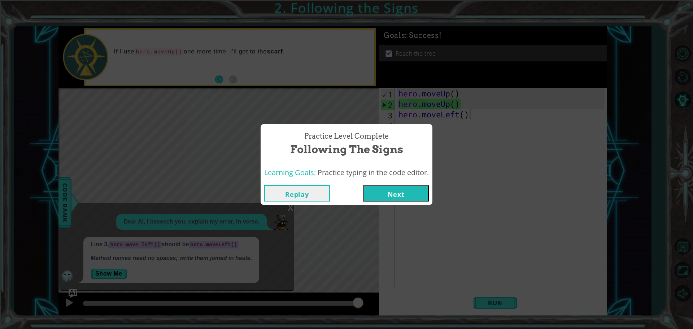
click at [395, 197] on button "Next" at bounding box center [396, 193] width 66 height 16
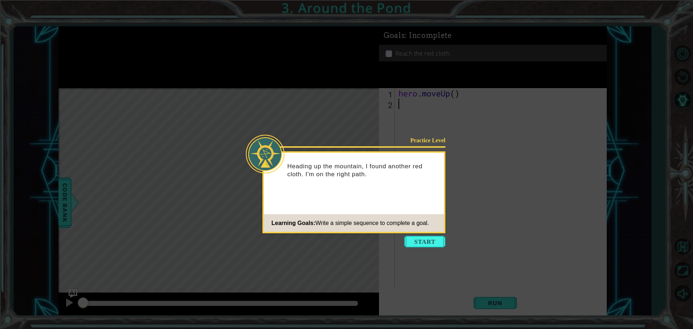
click at [421, 244] on button "Start" at bounding box center [424, 242] width 41 height 12
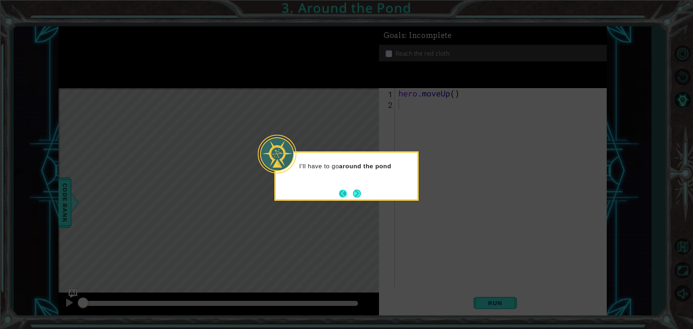
click at [350, 193] on button "Back" at bounding box center [346, 193] width 14 height 8
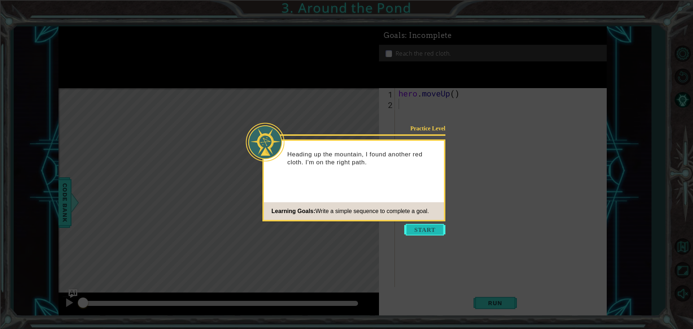
click at [426, 224] on button "Start" at bounding box center [424, 230] width 41 height 12
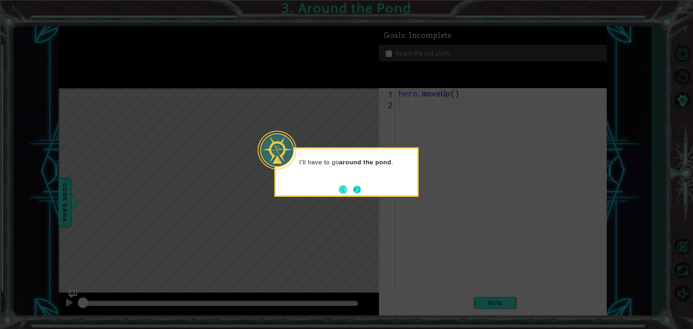
click at [360, 193] on button "Next" at bounding box center [357, 189] width 12 height 12
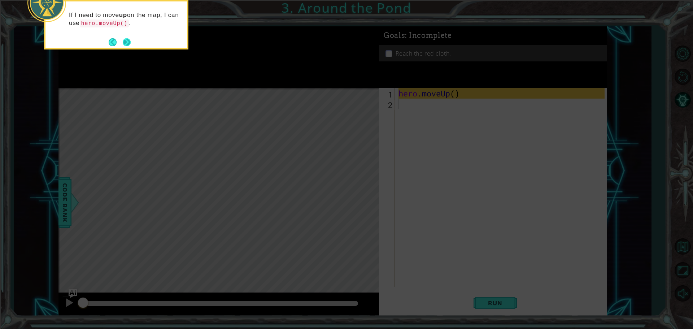
click at [131, 43] on button "Next" at bounding box center [126, 42] width 9 height 9
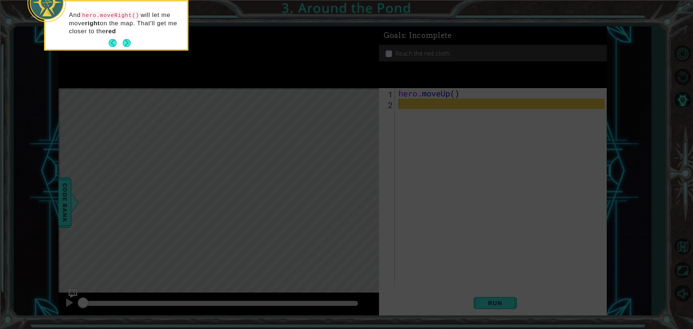
click at [134, 48] on div "And hero.moveRight() will let me move right on the map. That'll get me closer t…" at bounding box center [115, 26] width 141 height 45
click at [129, 45] on button "Next" at bounding box center [127, 43] width 8 height 8
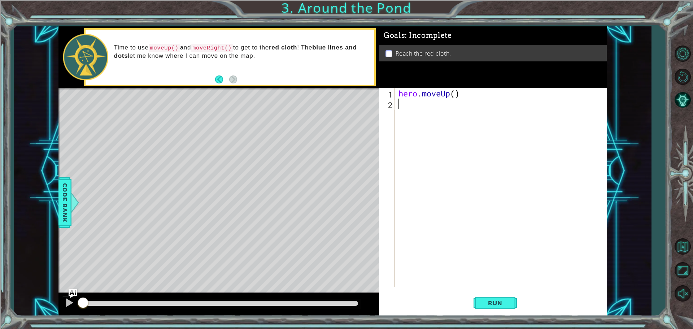
click at [532, 153] on div "hero . moveUp ( )" at bounding box center [502, 198] width 211 height 220
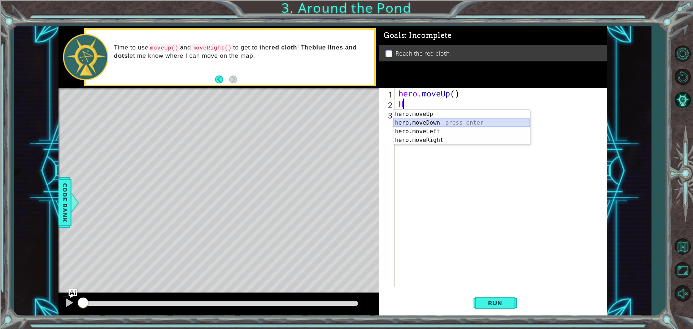
click at [442, 119] on div "h ero.moveUp press enter h ero.moveDown press enter h ero.moveLeft press enter …" at bounding box center [461, 136] width 136 height 52
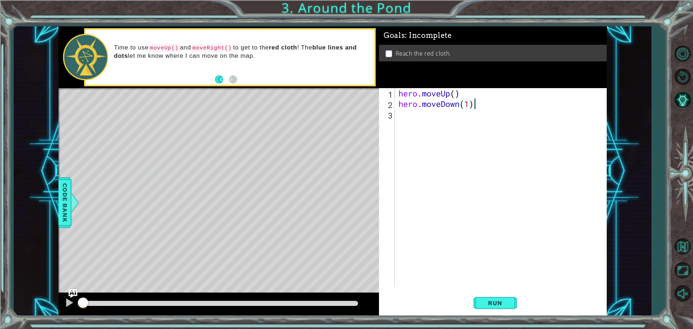
click at [479, 106] on div "hero . moveUp ( ) hero . moveDown ( 1 )" at bounding box center [502, 198] width 211 height 220
drag, startPoint x: 479, startPoint y: 106, endPoint x: 444, endPoint y: 101, distance: 35.6
click at [444, 101] on div "hero . moveUp ( ) hero . moveDown ( 1 )" at bounding box center [502, 198] width 211 height 220
drag, startPoint x: 443, startPoint y: 102, endPoint x: 472, endPoint y: 106, distance: 29.5
click at [472, 106] on div "hero . moveUp ( ) hero . moveDown ( 1 )" at bounding box center [502, 198] width 211 height 220
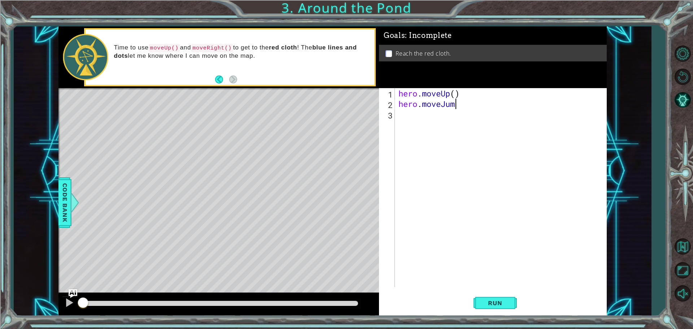
scroll to position [0, 2]
drag, startPoint x: 459, startPoint y: 102, endPoint x: 440, endPoint y: 106, distance: 19.3
click at [440, 106] on div "hero . moveUp ( ) hero . moveJump" at bounding box center [502, 198] width 211 height 220
type textarea "hero.moveRigt"
click at [480, 110] on div "hero.moveRig h t press enter" at bounding box center [461, 123] width 136 height 26
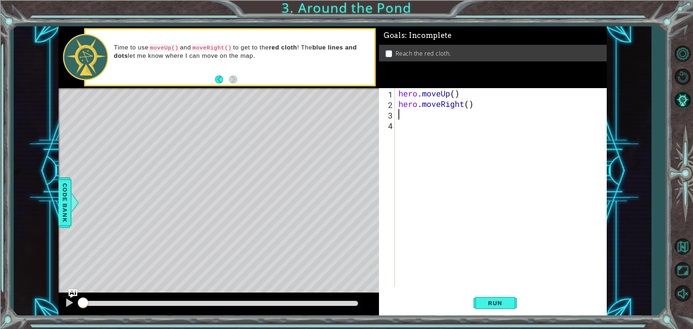
scroll to position [0, 0]
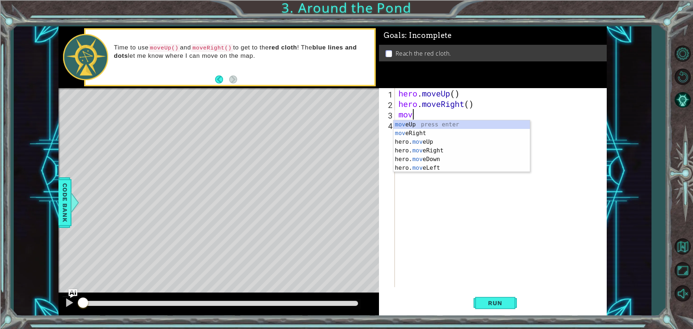
type textarea "move"
click at [441, 145] on div "move Up press enter move Right press enter hero. move Up press enter hero. move…" at bounding box center [461, 154] width 136 height 69
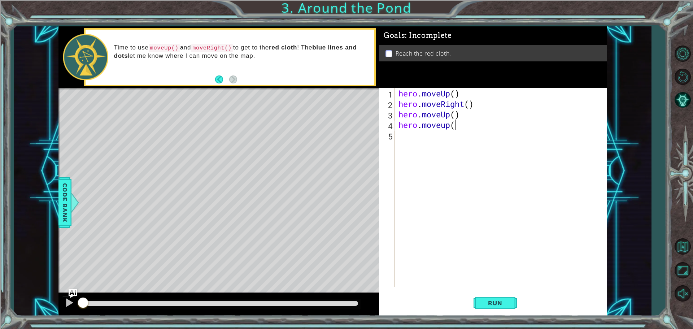
scroll to position [0, 2]
click at [504, 301] on span "Run" at bounding box center [495, 302] width 29 height 7
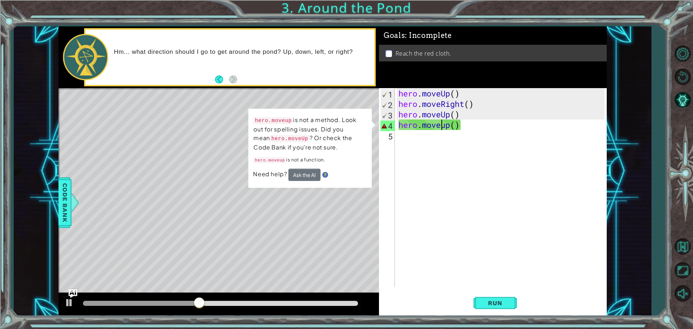
drag, startPoint x: 442, startPoint y: 124, endPoint x: 446, endPoint y: 121, distance: 5.4
click at [446, 121] on div "hero . moveUp ( ) hero . moveRight ( ) hero . moveUp ( ) hero . moveup ( )" at bounding box center [502, 198] width 211 height 220
click at [446, 121] on div "hero . moveUp ( ) hero . moveRight ( ) hero . moveUp ( ) hero . moveup ( )" at bounding box center [500, 187] width 207 height 199
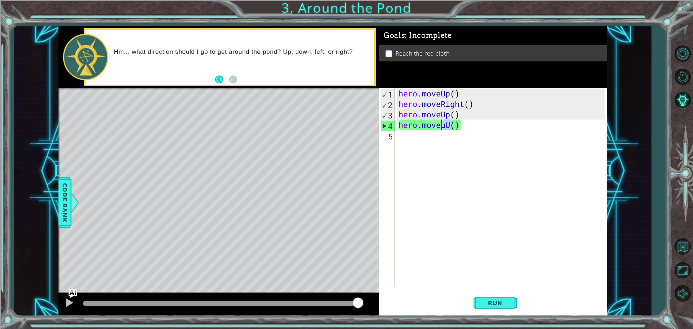
drag, startPoint x: 450, startPoint y: 124, endPoint x: 442, endPoint y: 122, distance: 7.7
click at [442, 122] on div "hero . moveUp ( ) hero . moveRight ( ) hero . moveUp ( ) hero . moveuU ( )" at bounding box center [502, 198] width 211 height 220
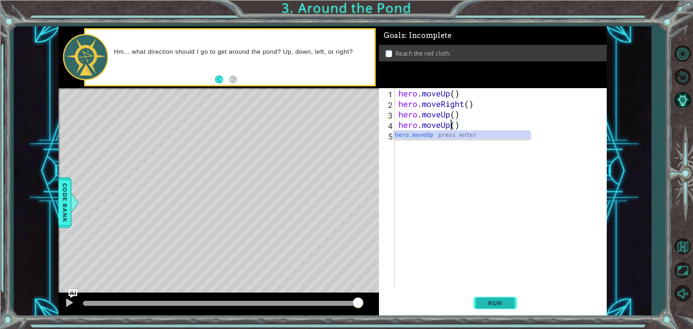
type textarea "hero.moveUp()"
click at [476, 301] on button "Run" at bounding box center [494, 302] width 43 height 23
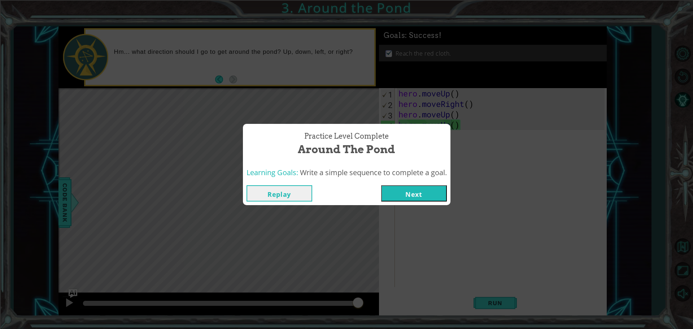
drag, startPoint x: 396, startPoint y: 196, endPoint x: 400, endPoint y: 196, distance: 4.0
click at [400, 196] on button "Next" at bounding box center [414, 193] width 66 height 16
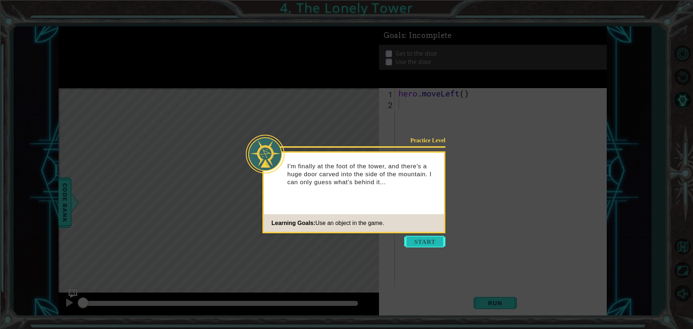
click at [420, 244] on button "Start" at bounding box center [424, 242] width 41 height 12
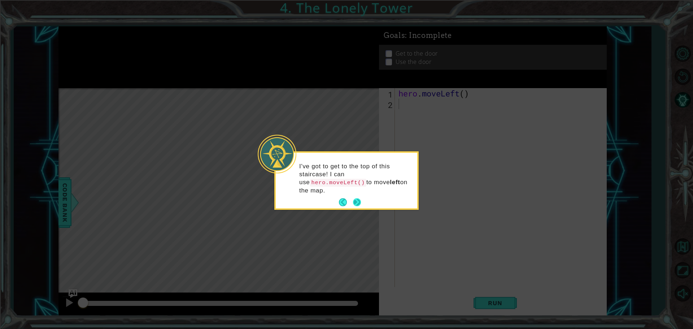
click at [357, 198] on button "Next" at bounding box center [357, 202] width 8 height 8
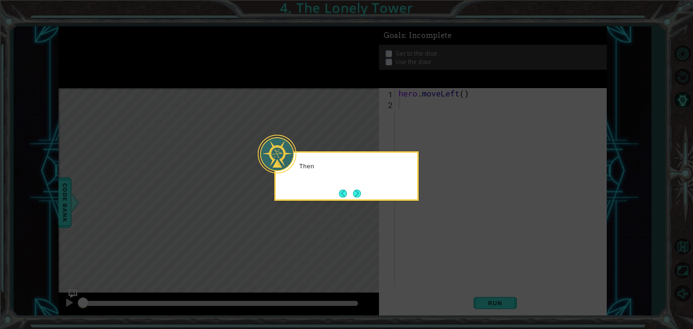
click at [357, 190] on button "Next" at bounding box center [357, 193] width 8 height 8
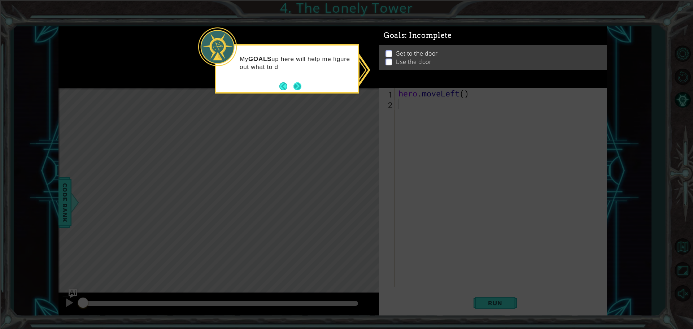
click at [303, 88] on div "My GOALS up here will help me figure out what to d" at bounding box center [287, 68] width 144 height 49
click at [301, 82] on button "Next" at bounding box center [297, 86] width 8 height 8
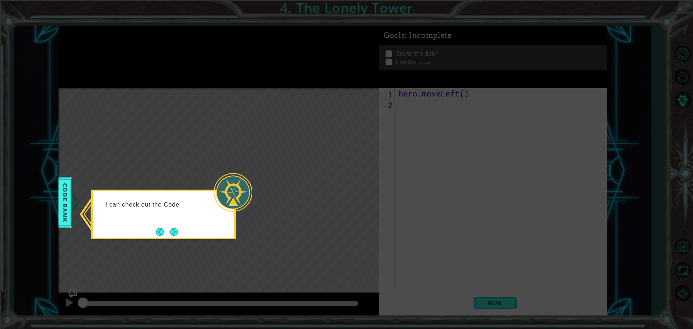
drag, startPoint x: 293, startPoint y: 220, endPoint x: 243, endPoint y: 213, distance: 50.3
click at [290, 220] on icon at bounding box center [346, 164] width 693 height 329
click at [173, 233] on button "Next" at bounding box center [174, 232] width 12 height 12
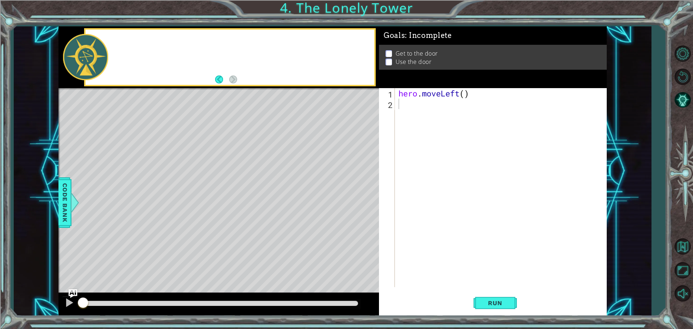
click at [173, 233] on div "Level Map" at bounding box center [224, 194] width 333 height 213
drag, startPoint x: 398, startPoint y: 106, endPoint x: 292, endPoint y: 88, distance: 108.0
click at [398, 106] on div "hero . moveLeft ( )" at bounding box center [502, 198] width 211 height 220
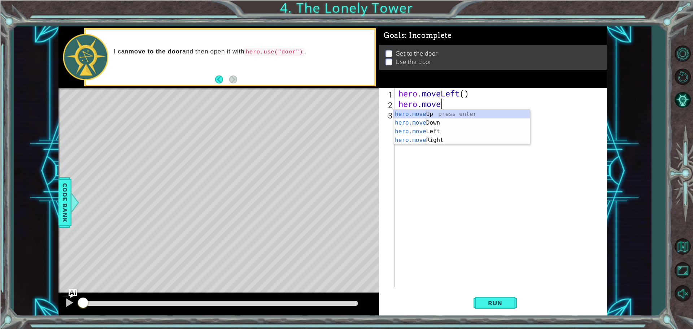
scroll to position [0, 2]
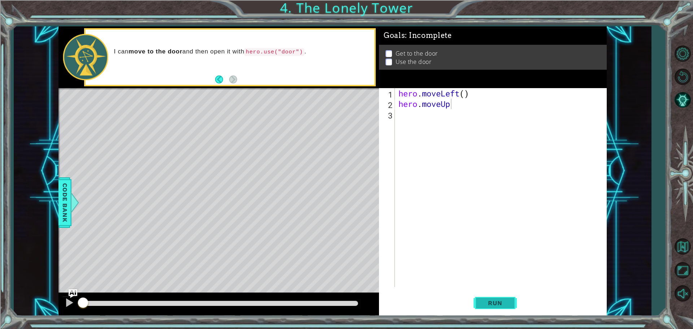
click at [495, 309] on button "Run" at bounding box center [494, 302] width 43 height 23
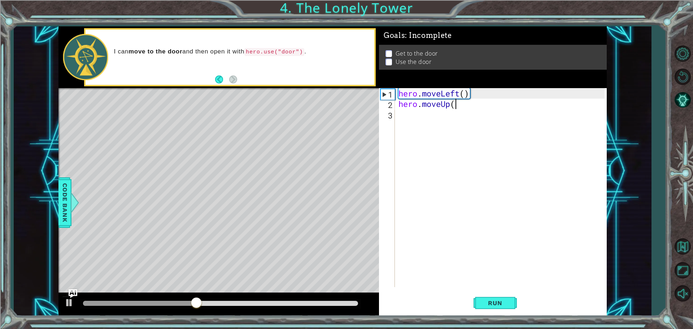
scroll to position [0, 2]
type textarea "hero.moveUp()"
click at [486, 307] on button "Run" at bounding box center [494, 302] width 43 height 23
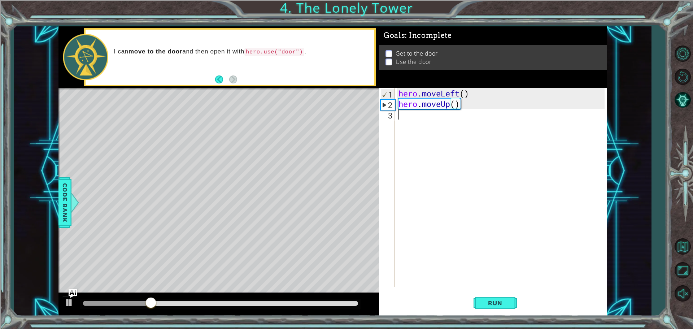
click at [412, 114] on div "hero . moveLeft ( ) hero . moveUp ( )" at bounding box center [502, 198] width 211 height 220
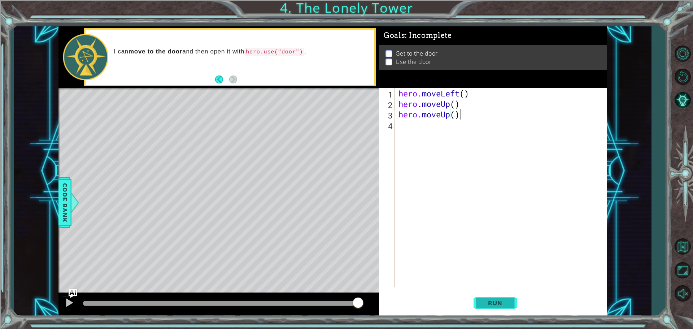
type textarea "hero.moveUp()"
click at [480, 307] on button "Run" at bounding box center [494, 302] width 43 height 23
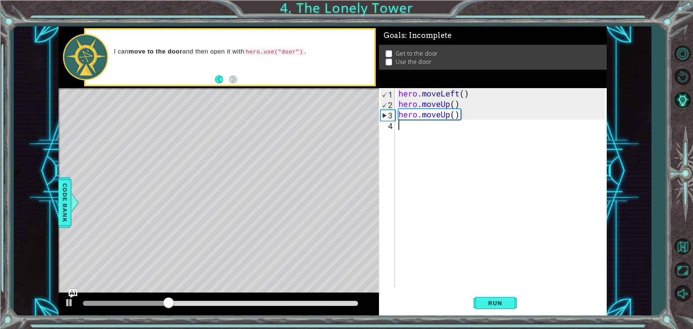
click at [406, 122] on div "hero . moveLeft ( ) hero . moveUp ( ) hero . moveUp ( )" at bounding box center [502, 198] width 211 height 220
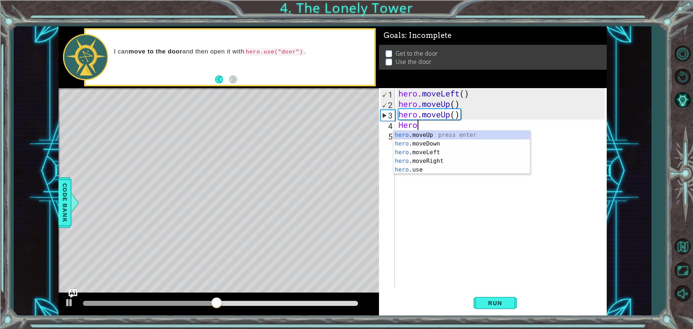
scroll to position [0, 0]
type textarea "Hero"
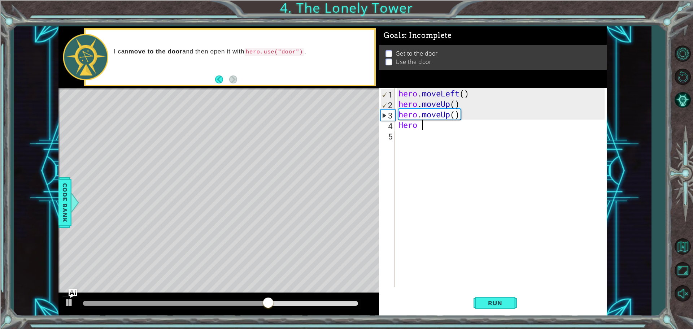
click at [416, 127] on div "hero . moveLeft ( ) hero . moveUp ( ) hero . moveUp ( ) Hero" at bounding box center [502, 198] width 211 height 220
click at [417, 126] on div "hero . moveLeft ( ) hero . moveUp ( ) hero . moveUp ( ) Hero" at bounding box center [502, 198] width 211 height 220
drag, startPoint x: 417, startPoint y: 126, endPoint x: 389, endPoint y: 121, distance: 28.2
click at [389, 121] on div "Hero 1 2 3 4 5 hero . moveLeft ( ) hero . moveUp ( ) hero . moveUp ( ) Hero ההה…" at bounding box center [492, 187] width 226 height 199
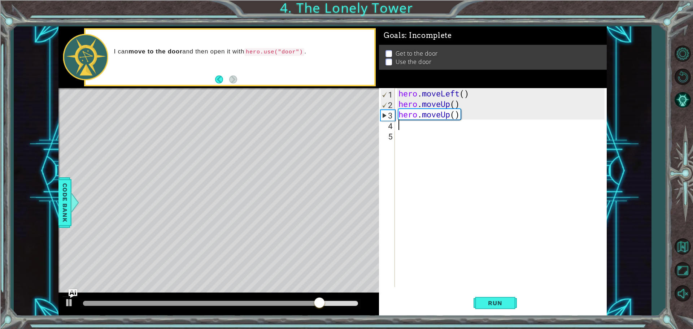
type textarea "h"
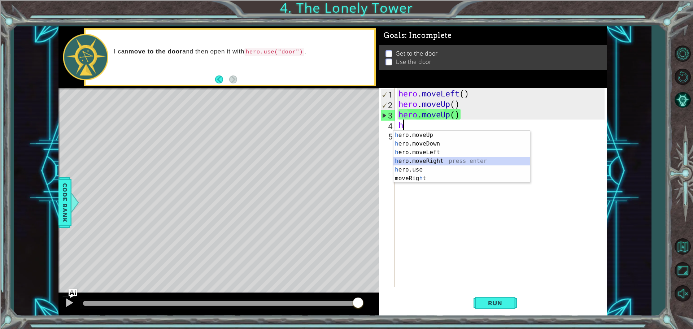
click at [424, 159] on div "h ero.moveUp press enter h ero.moveDown press enter h ero.moveLeft press enter …" at bounding box center [461, 165] width 136 height 69
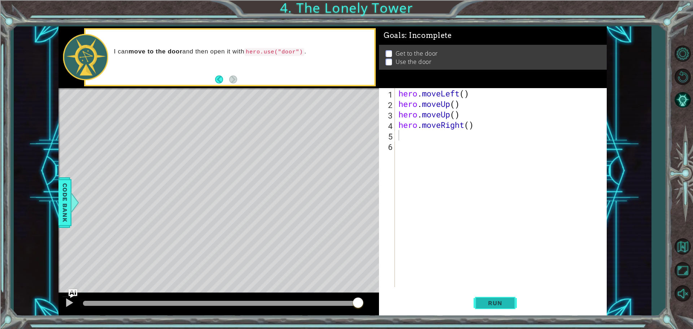
click at [493, 306] on span "Run" at bounding box center [495, 302] width 29 height 7
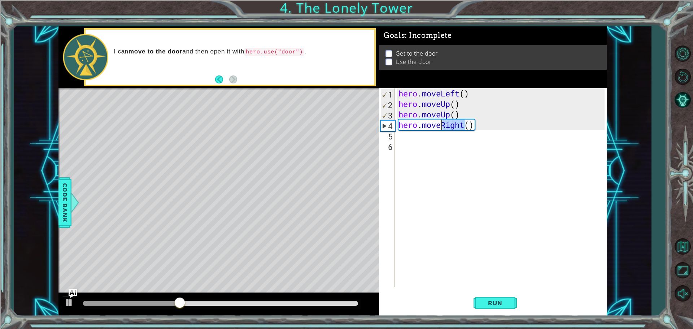
drag, startPoint x: 465, startPoint y: 124, endPoint x: 443, endPoint y: 125, distance: 22.4
click at [443, 125] on div "hero . moveLeft ( ) hero . moveUp ( ) hero . moveUp ( ) hero . moveRight ( )" at bounding box center [502, 198] width 211 height 220
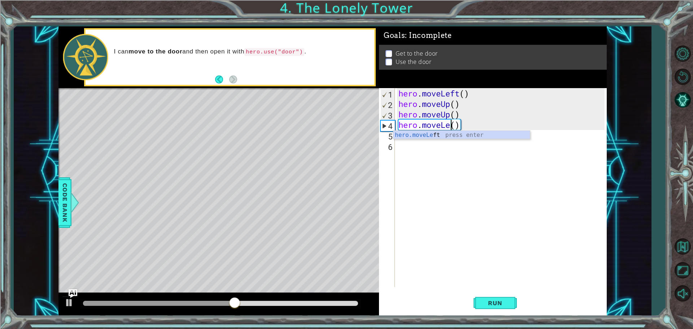
scroll to position [0, 3]
type textarea "hero.moveLeft()"
click at [424, 144] on div "hero . moveLeft ( ) hero . moveUp ( ) hero . moveUp ( ) hero . moveLeft ( )" at bounding box center [502, 198] width 211 height 220
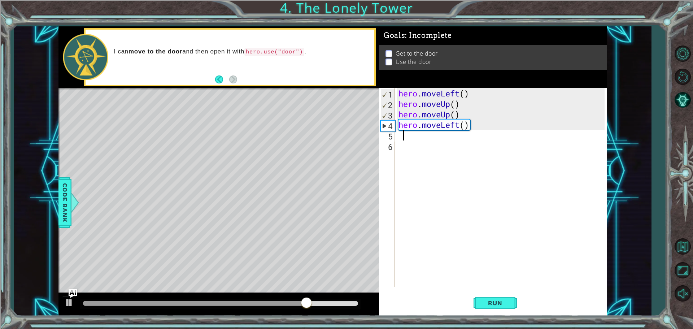
click at [407, 134] on div "hero . moveLeft ( ) hero . moveUp ( ) hero . moveUp ( ) hero . moveLeft ( )" at bounding box center [502, 198] width 211 height 220
click at [396, 134] on div "1 2 3 4 5 6 hero . moveLeft ( ) hero . moveUp ( ) hero . moveUp ( ) hero . move…" at bounding box center [492, 187] width 226 height 199
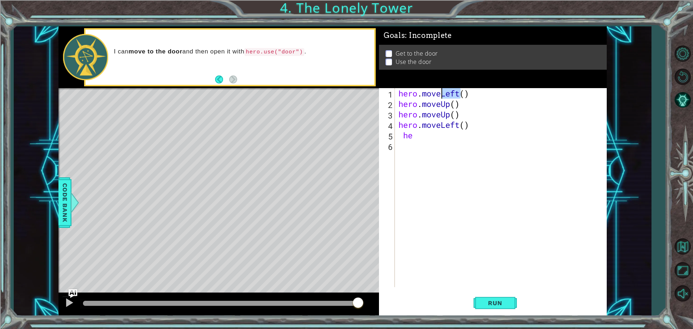
drag, startPoint x: 460, startPoint y: 95, endPoint x: 442, endPoint y: 92, distance: 17.9
click at [442, 92] on div "hero . moveLeft ( ) hero . moveUp ( ) hero . moveUp ( ) hero . moveLeft ( ) he" at bounding box center [502, 198] width 211 height 220
drag, startPoint x: 451, startPoint y: 96, endPoint x: 446, endPoint y: 95, distance: 5.3
click at [446, 95] on div "hero . moveUO ( ) hero . moveUp ( ) hero . moveUp ( ) hero . moveLeft ( ) he" at bounding box center [502, 198] width 211 height 220
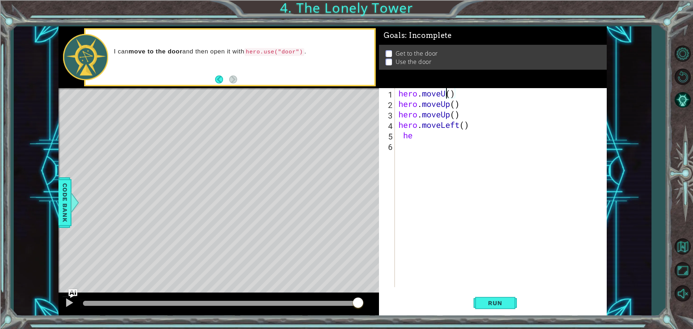
type textarea "hero.moveUp()"
click at [430, 142] on div "hero . moveUp ( ) hero . moveUp ( ) hero . moveUp ( ) hero . moveLeft ( ) he" at bounding box center [502, 198] width 211 height 220
drag, startPoint x: 415, startPoint y: 131, endPoint x: 390, endPoint y: 137, distance: 25.6
click at [390, 137] on div "1 2 3 4 5 6 hero . moveUp ( ) hero . moveUp ( ) hero . moveUp ( ) hero . moveLe…" at bounding box center [492, 187] width 226 height 199
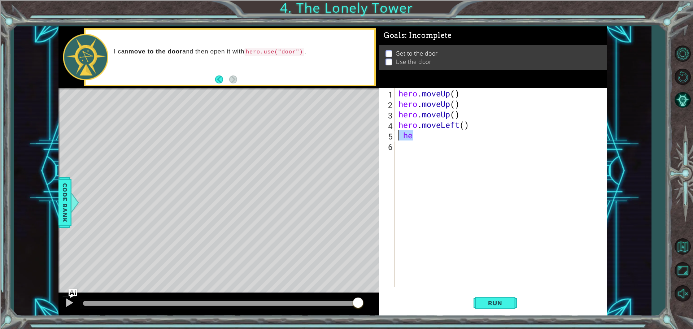
type textarea "he"
click at [455, 137] on div "hero . moveUp ( ) hero . moveUp ( ) hero . moveUp ( ) hero . moveLeft ( ) hero …" at bounding box center [502, 198] width 211 height 220
click at [448, 135] on div "hero . moveUp ( ) hero . moveUp ( ) hero . moveUp ( ) hero . moveLeft ( ) hero …" at bounding box center [502, 198] width 211 height 220
type textarea "hero.moveUp()"
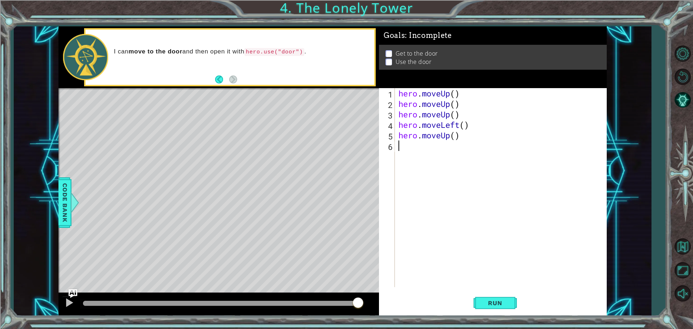
click at [548, 158] on div "hero . moveUp ( ) hero . moveUp ( ) hero . moveUp ( ) hero . moveLeft ( ) hero …" at bounding box center [502, 198] width 211 height 220
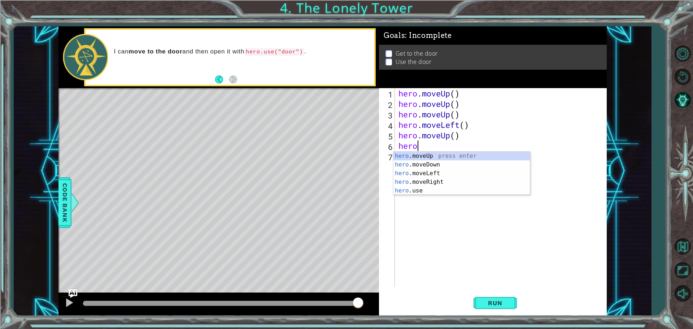
scroll to position [0, 0]
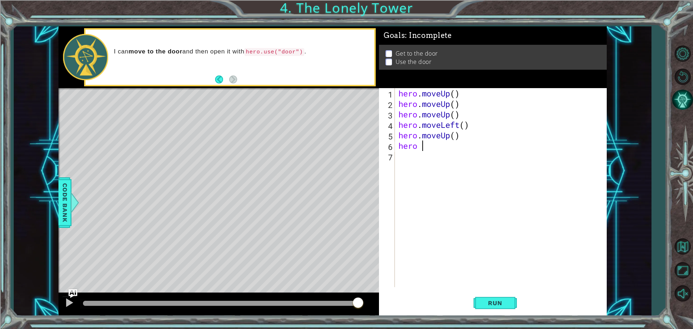
type textarea "hero"
click at [687, 109] on button "AI Hint" at bounding box center [682, 99] width 21 height 21
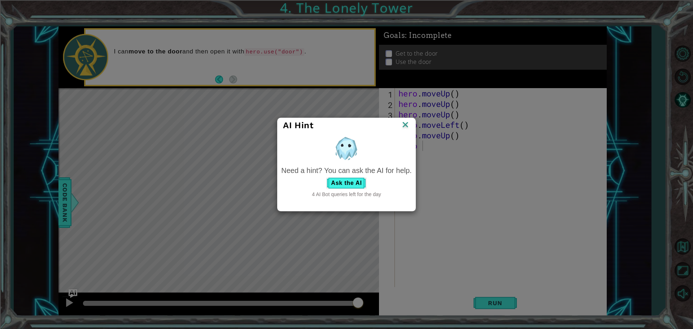
click at [410, 126] on img at bounding box center [405, 125] width 9 height 11
